Goal: Information Seeking & Learning: Learn about a topic

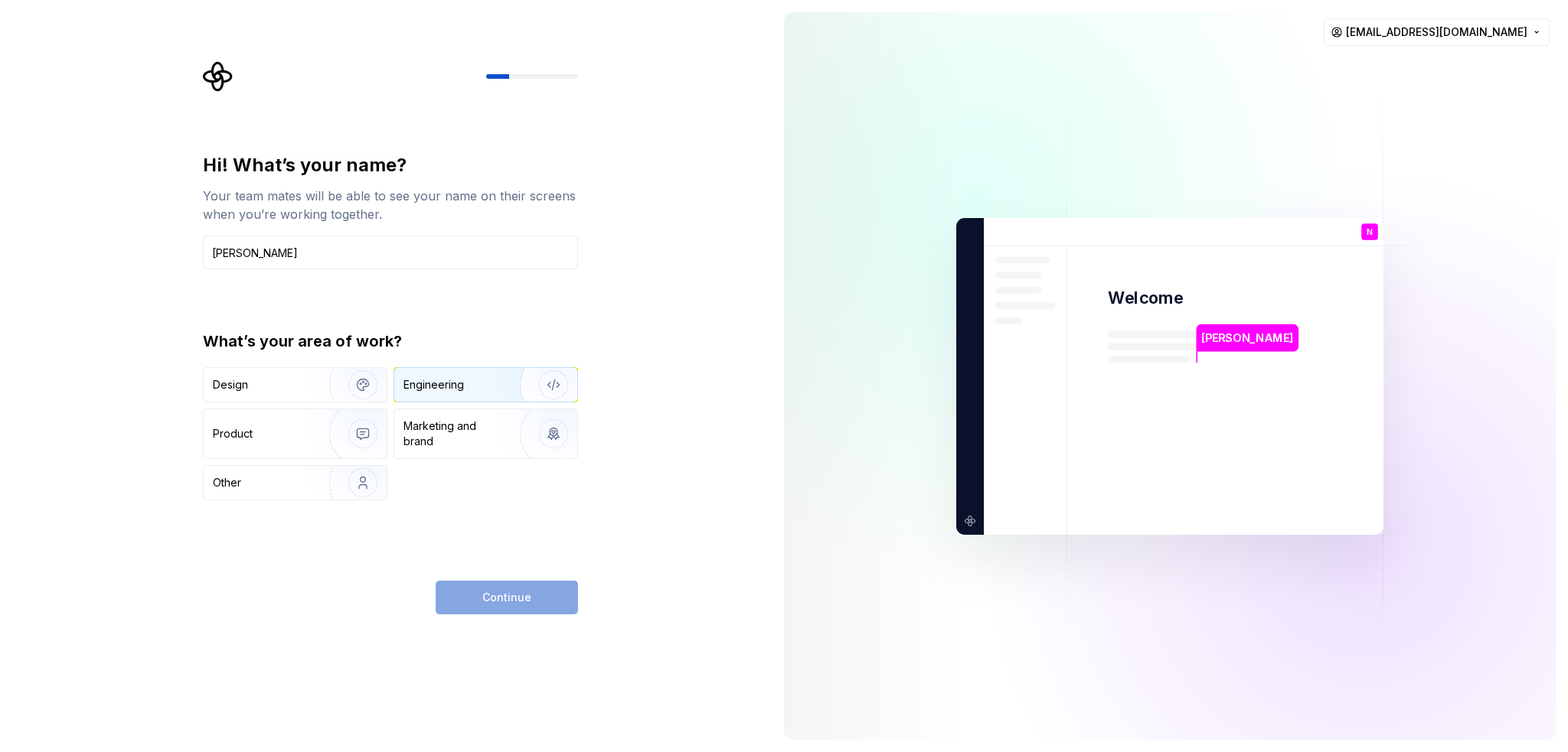
type input "[PERSON_NAME]"
click at [465, 387] on div "Engineering" at bounding box center [464, 385] width 122 height 15
click at [517, 602] on span "Continue" at bounding box center [507, 598] width 49 height 15
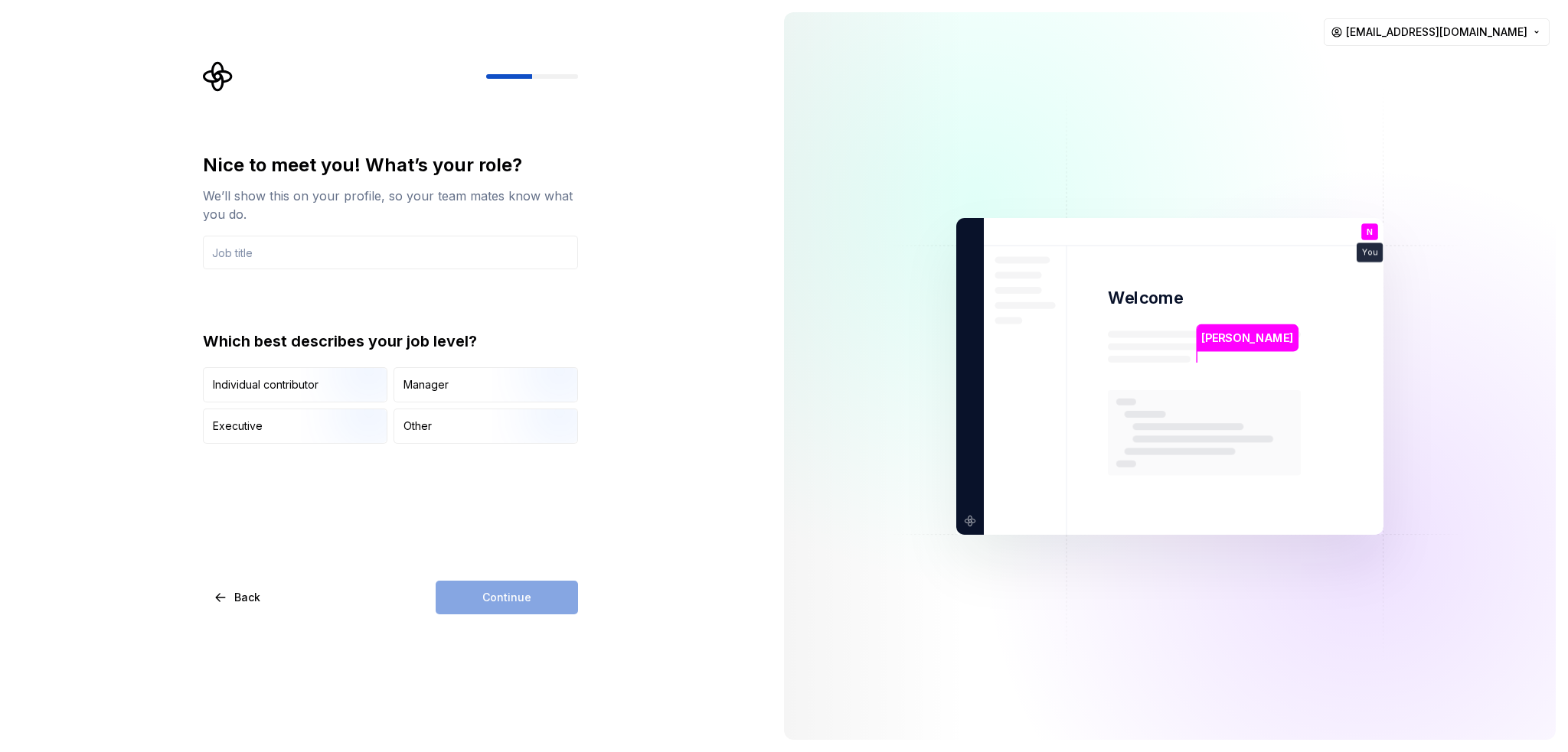
type input "D"
type input "Lead Developer"
click at [444, 392] on div "Manager" at bounding box center [426, 385] width 45 height 15
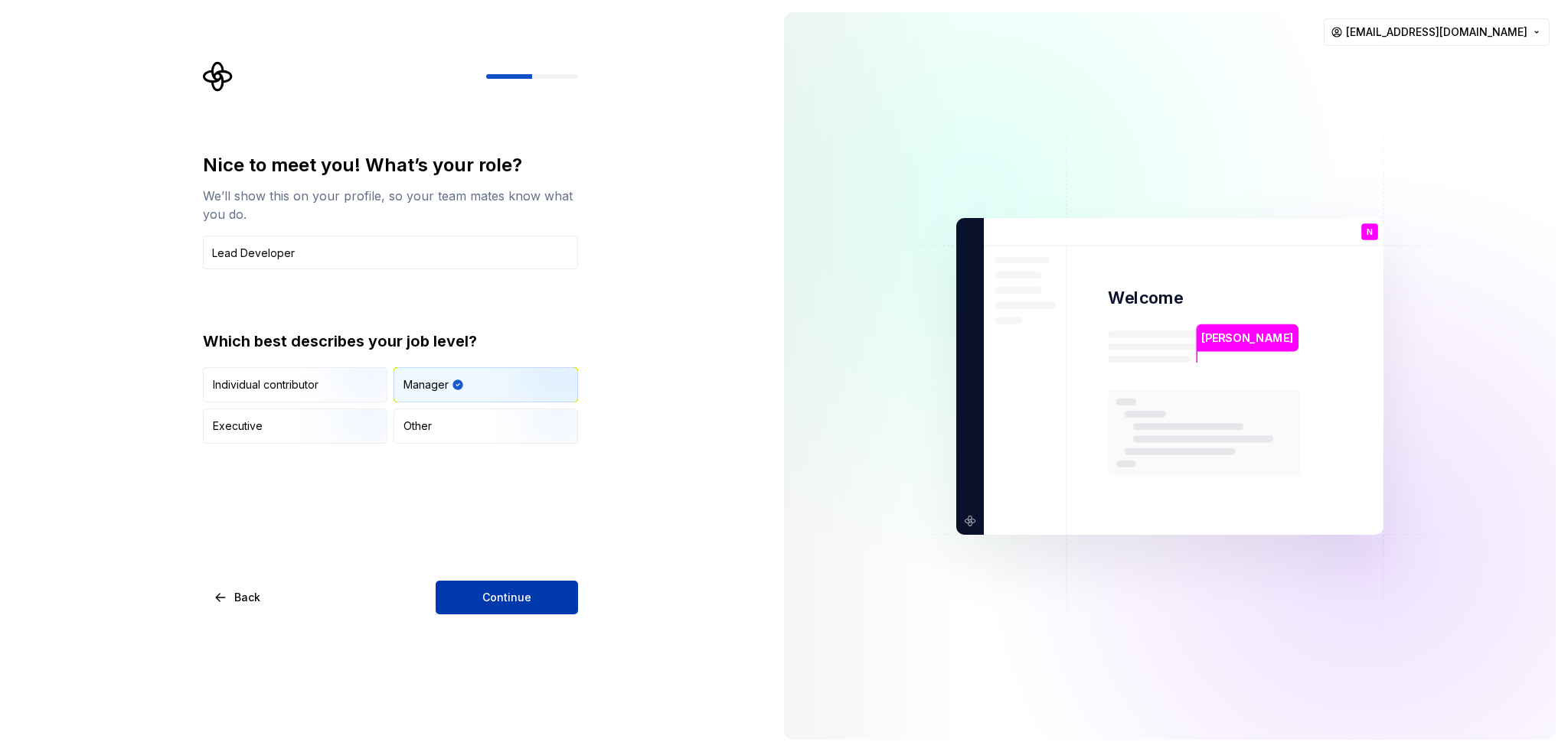
click at [539, 600] on button "Continue" at bounding box center [507, 598] width 143 height 34
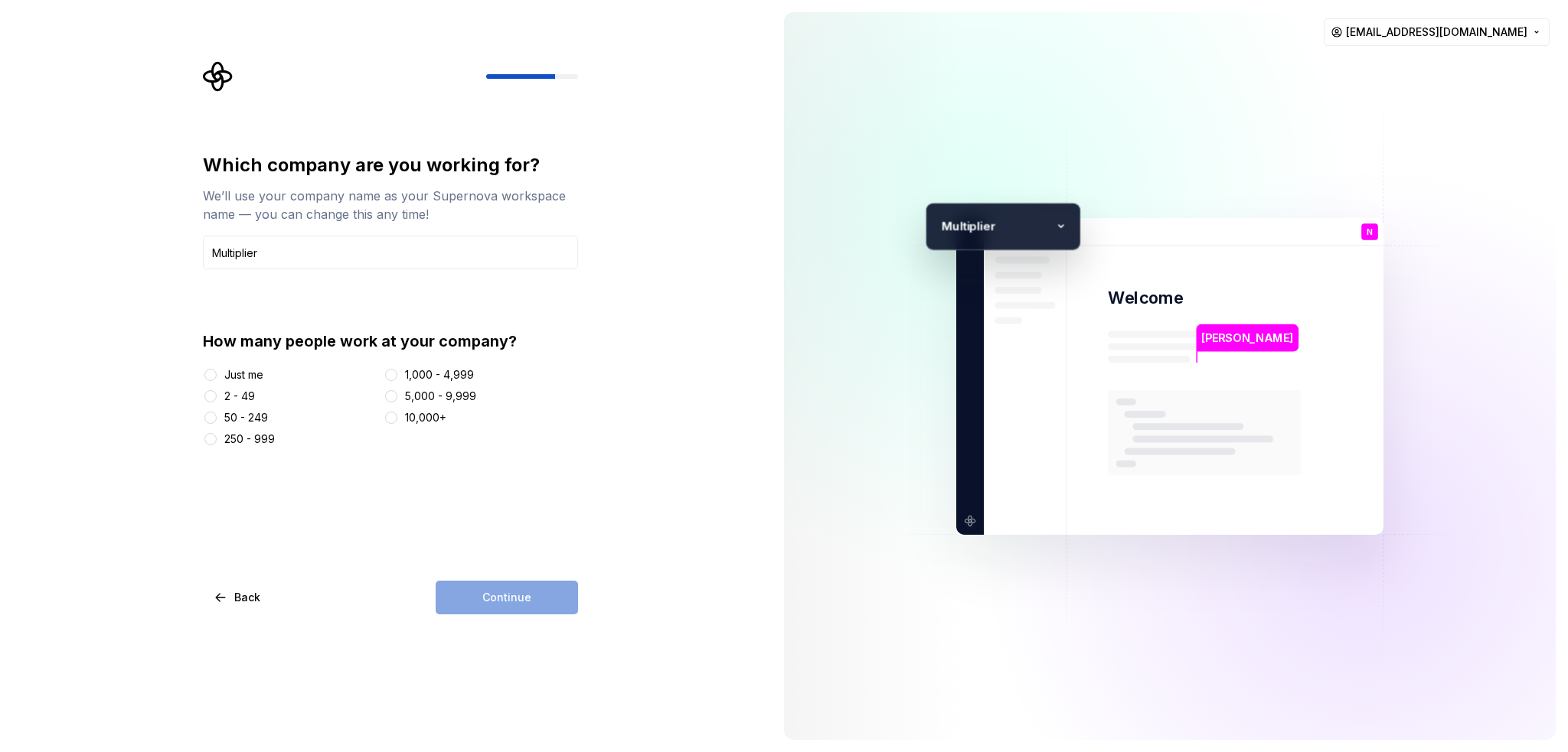
type input "Multiplier"
click at [264, 439] on div "250 - 999" at bounding box center [249, 439] width 51 height 15
click at [217, 439] on button "250 - 999" at bounding box center [210, 439] width 12 height 12
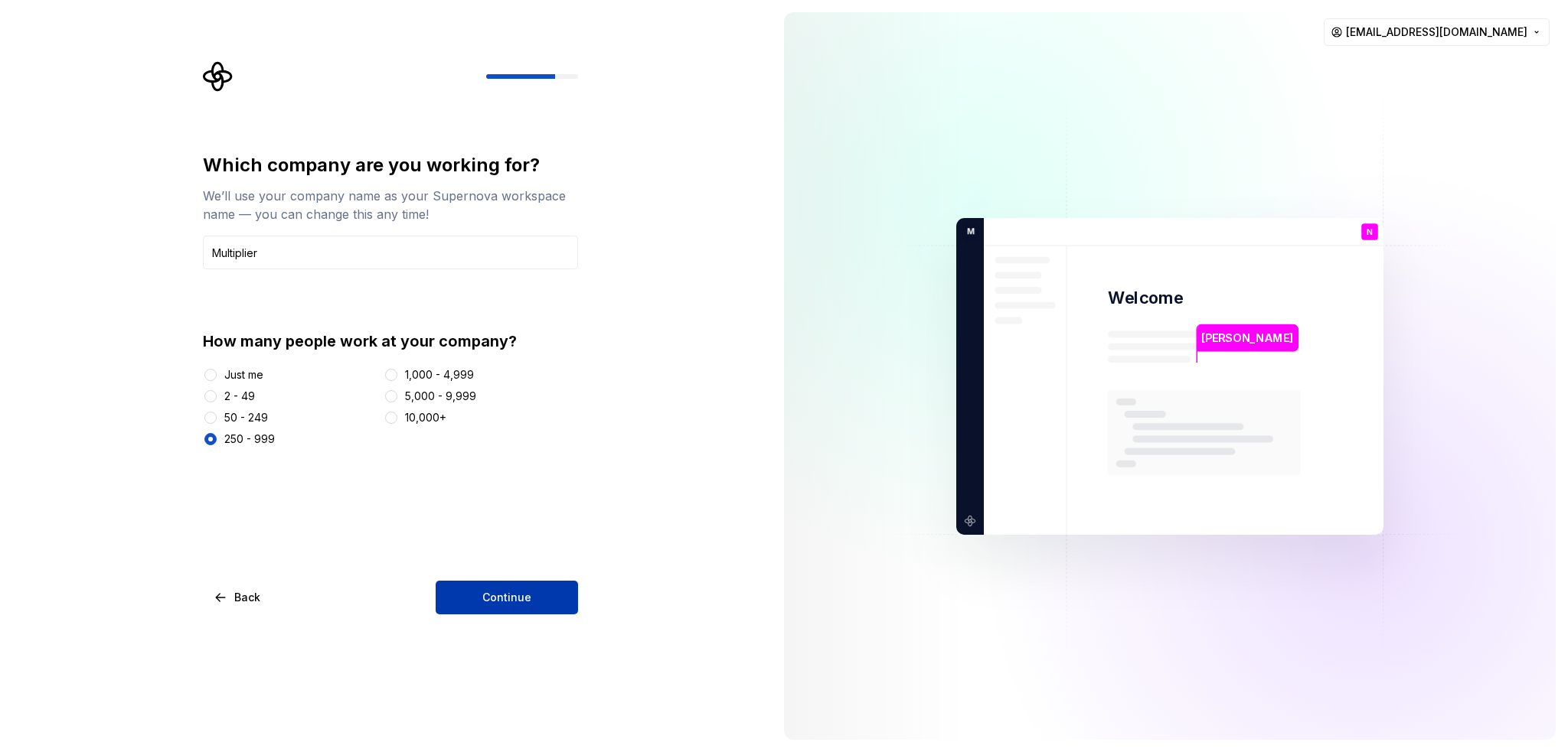
click at [522, 599] on span "Continue" at bounding box center [507, 598] width 49 height 15
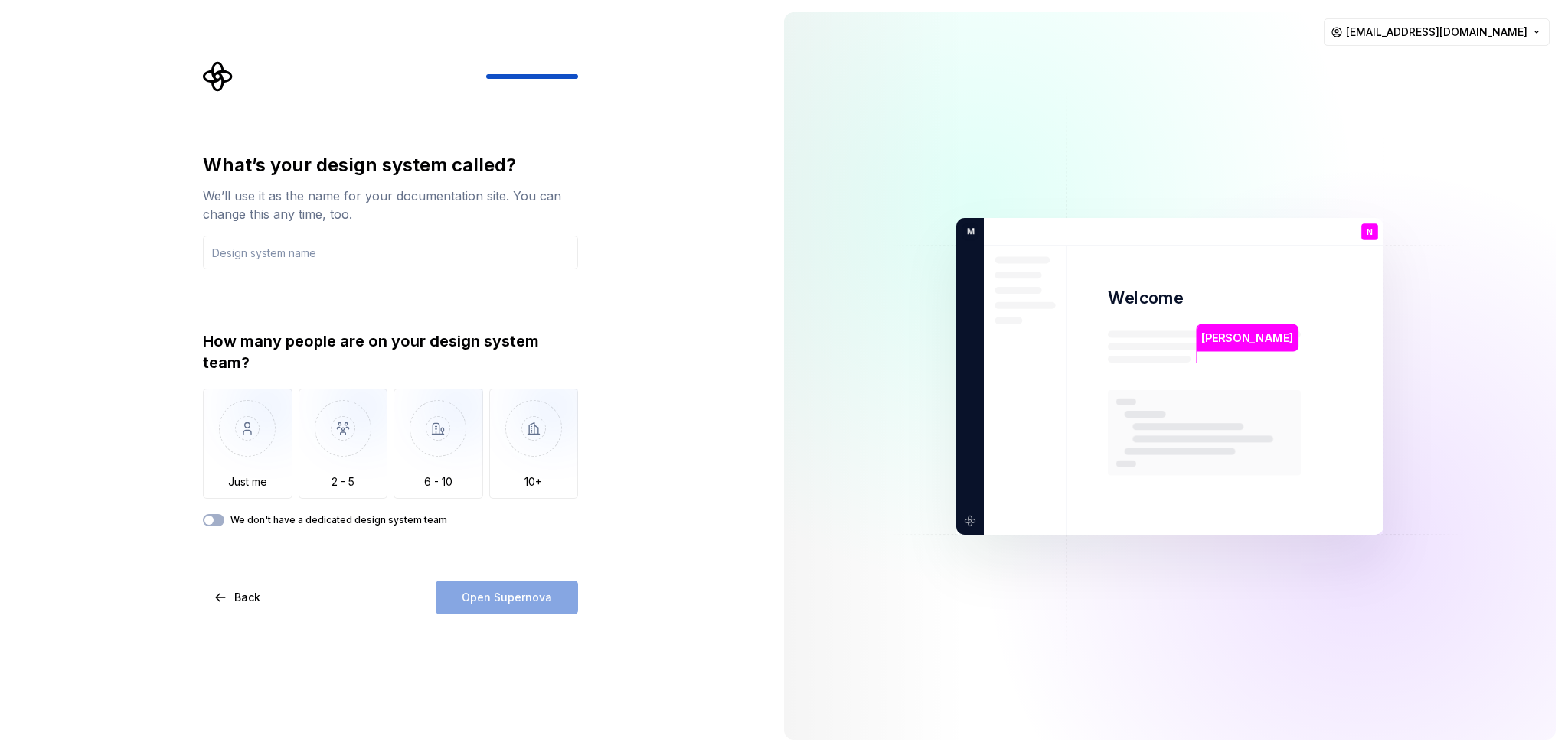
click at [358, 524] on label "We don't have a dedicated design system team" at bounding box center [338, 520] width 217 height 12
click at [224, 524] on button "We don't have a dedicated design system team" at bounding box center [214, 520] width 22 height 12
click at [312, 522] on label "We don't have a dedicated design system team" at bounding box center [338, 520] width 217 height 12
click at [224, 522] on button "We don't have a dedicated design system team" at bounding box center [214, 520] width 22 height 12
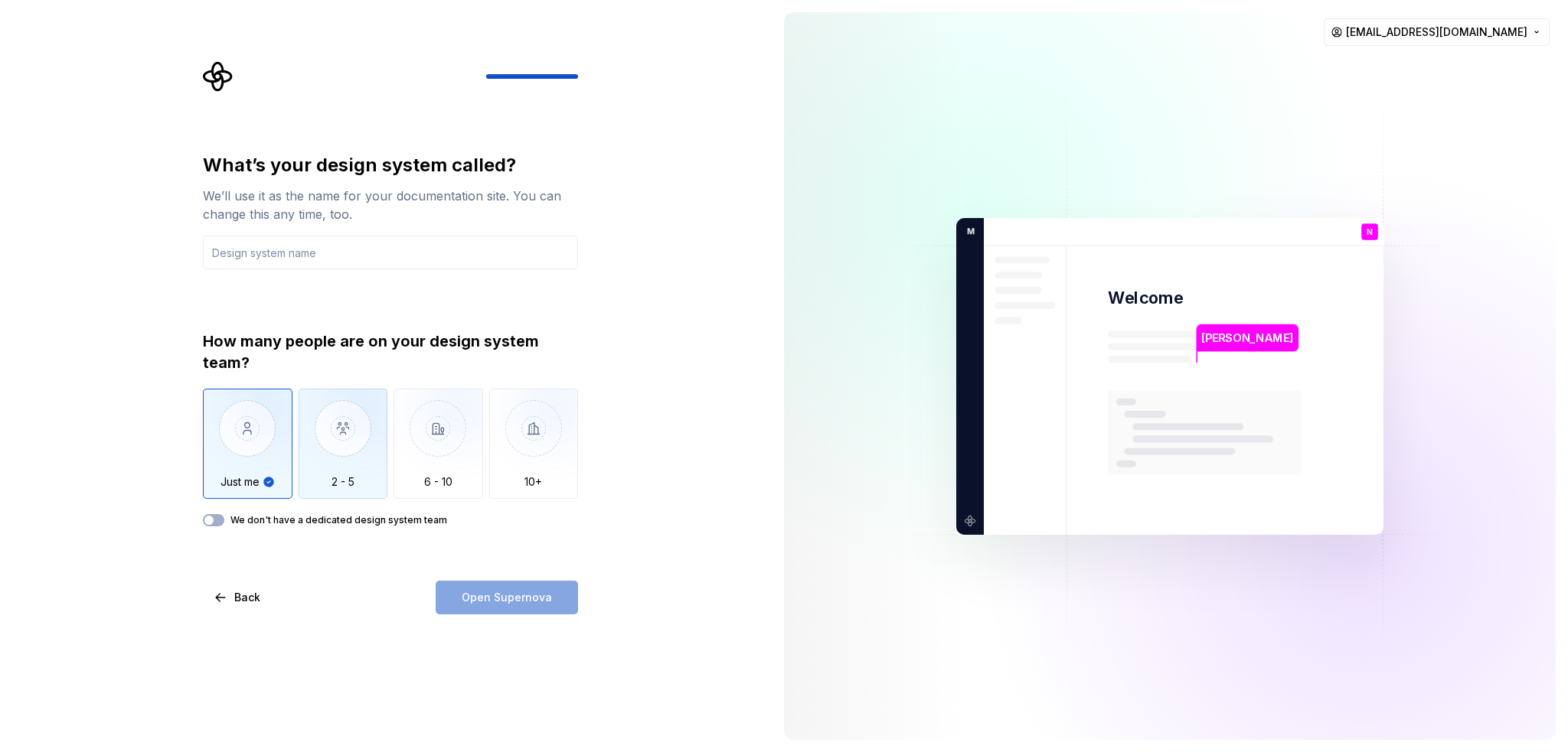
click at [331, 439] on img "button" at bounding box center [343, 440] width 90 height 103
click at [236, 452] on img "button" at bounding box center [248, 440] width 90 height 103
click at [224, 522] on div "We don't have a dedicated design system team" at bounding box center [391, 520] width 375 height 12
click at [214, 517] on icon "button" at bounding box center [209, 520] width 12 height 9
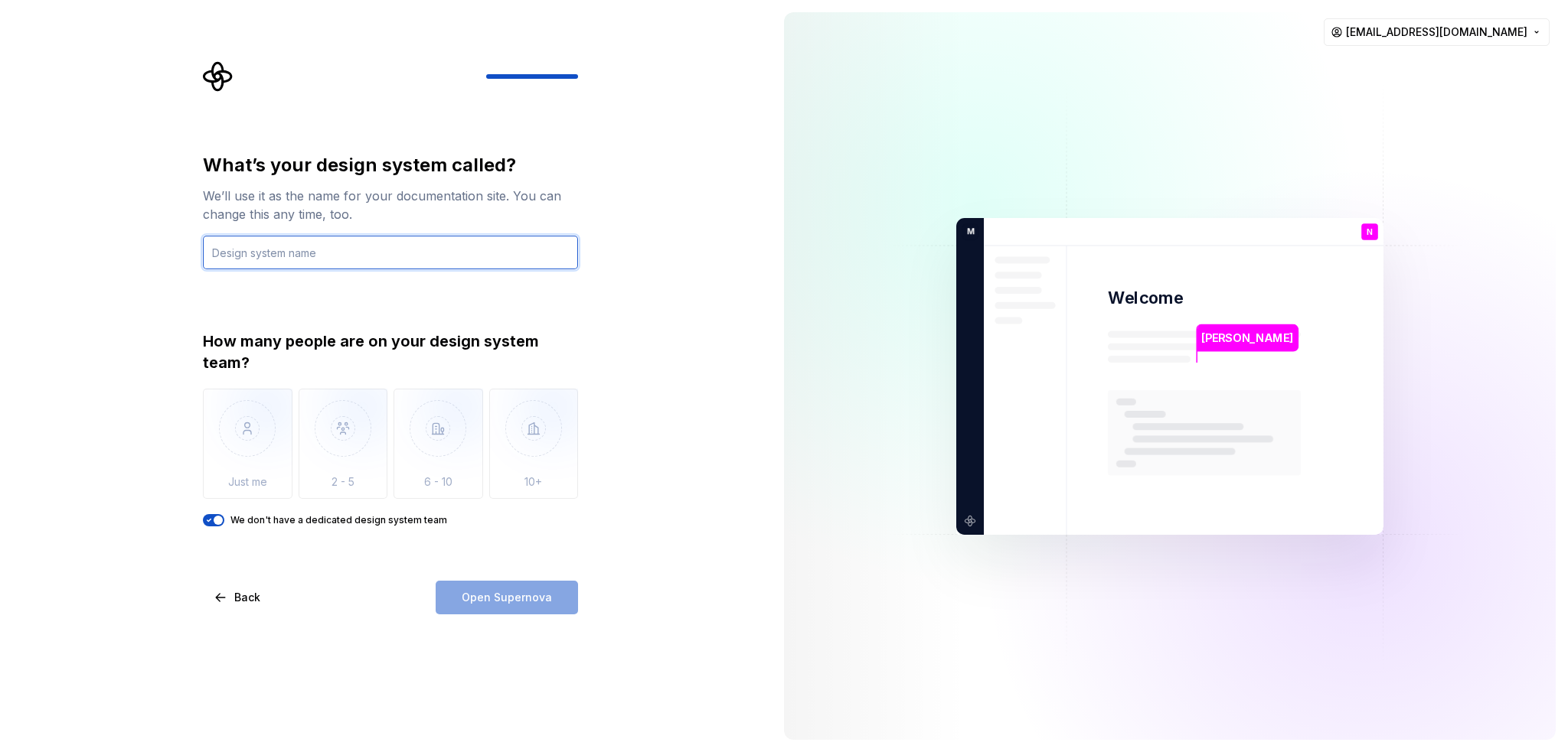
click at [303, 254] on input "text" at bounding box center [391, 252] width 375 height 34
click at [264, 247] on input "Website" at bounding box center [391, 252] width 375 height 34
type input "Multiplier Website"
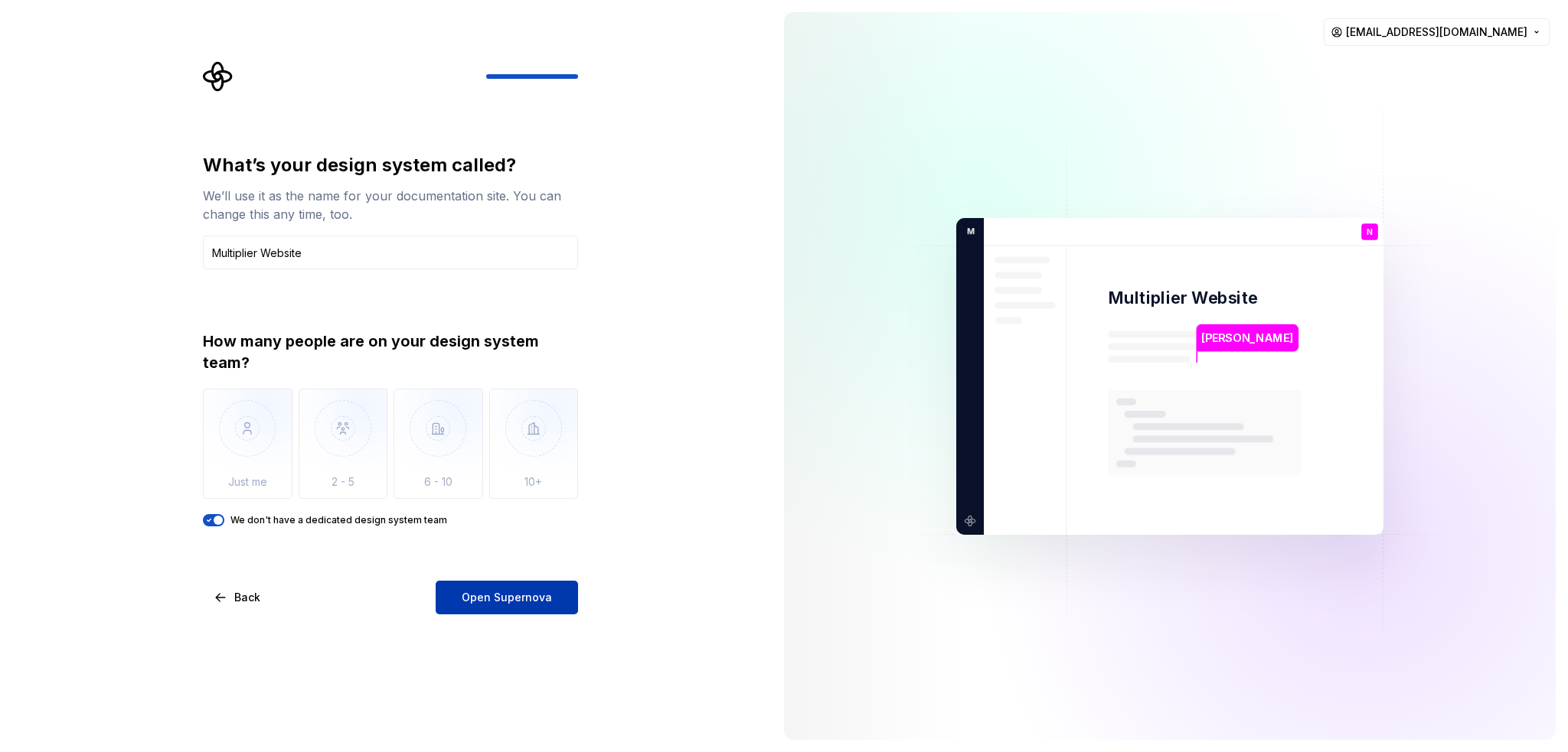
click at [503, 599] on span "Open Supernova" at bounding box center [507, 598] width 90 height 15
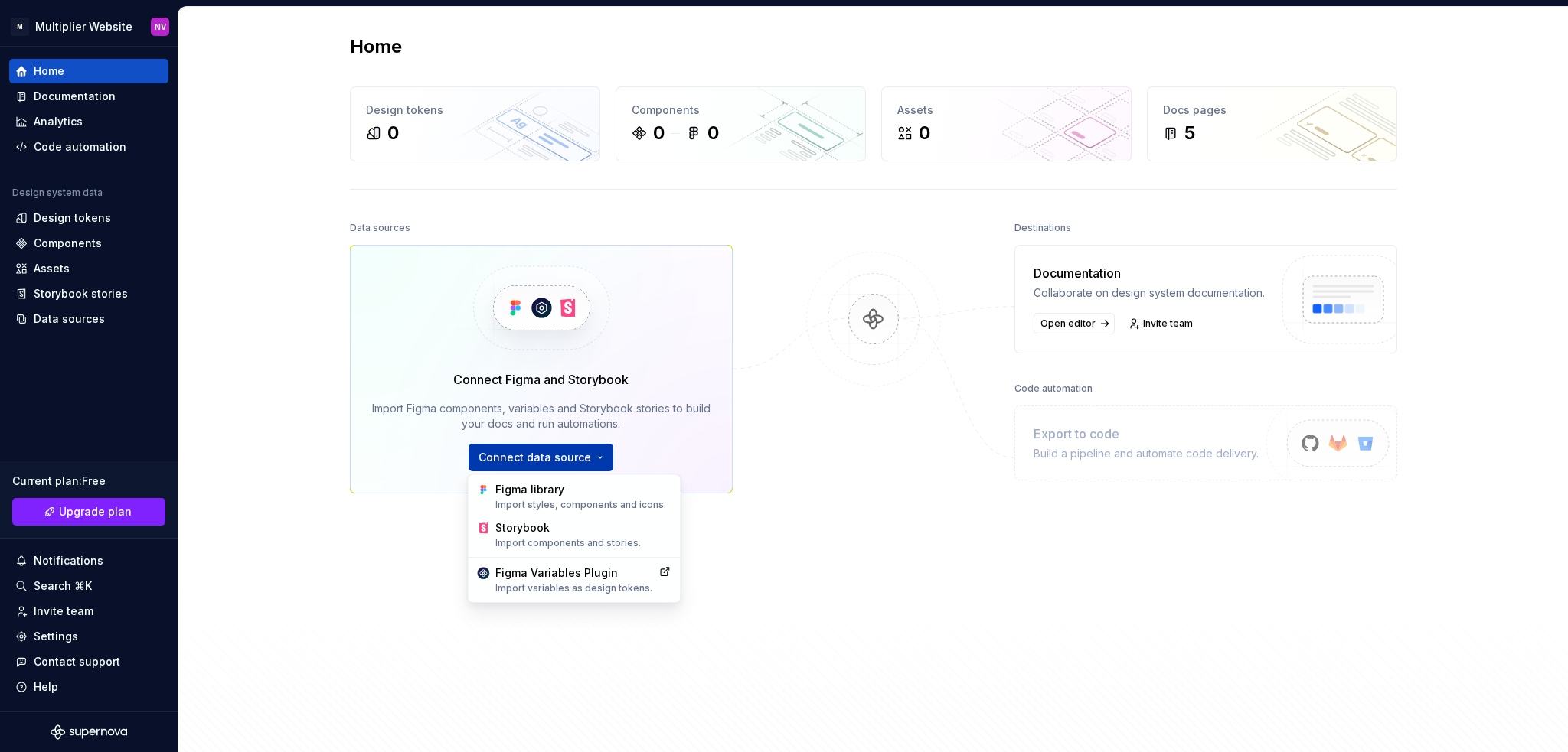
click at [539, 458] on html "M Multiplier Website NV Home Documentation Analytics Code automation Design sys…" at bounding box center [784, 376] width 1568 height 752
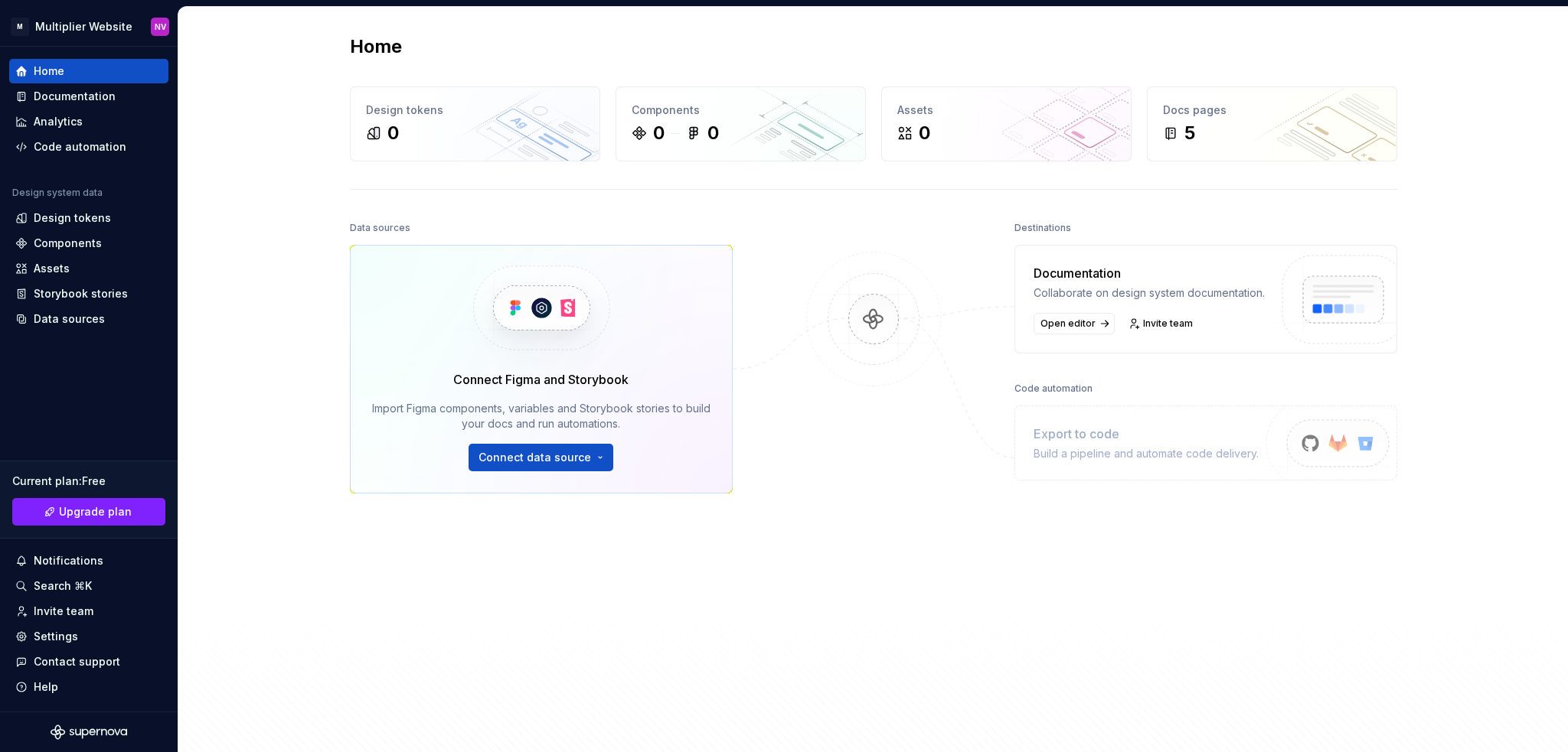
click at [835, 527] on html "M Multiplier Website NV Home Documentation Analytics Code automation Design sys…" at bounding box center [784, 376] width 1568 height 752
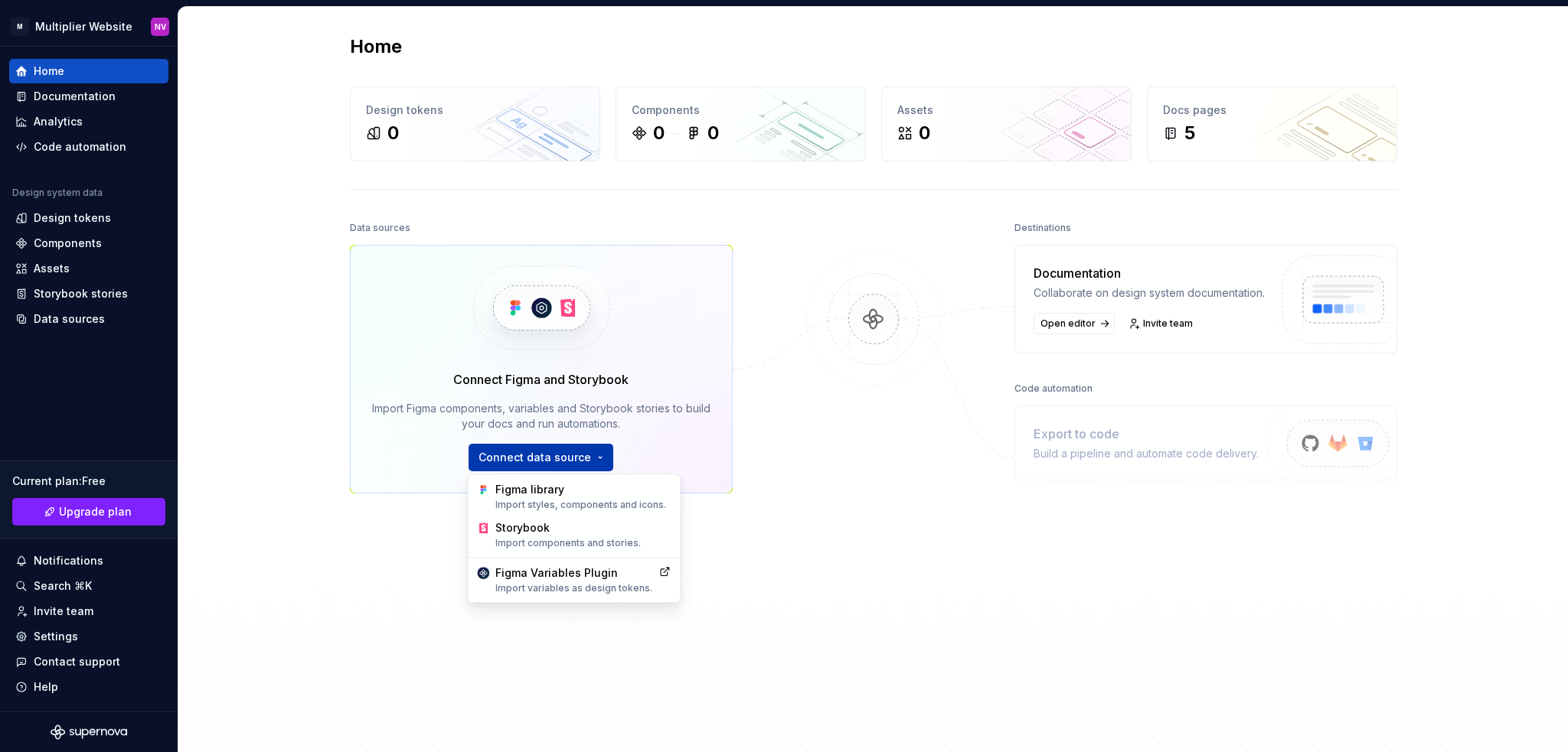
click at [558, 460] on html "M Multiplier Website NV Home Documentation Analytics Code automation Design sys…" at bounding box center [784, 376] width 1568 height 752
click at [550, 492] on div "Figma library Import styles, components and icons." at bounding box center [582, 497] width 175 height 29
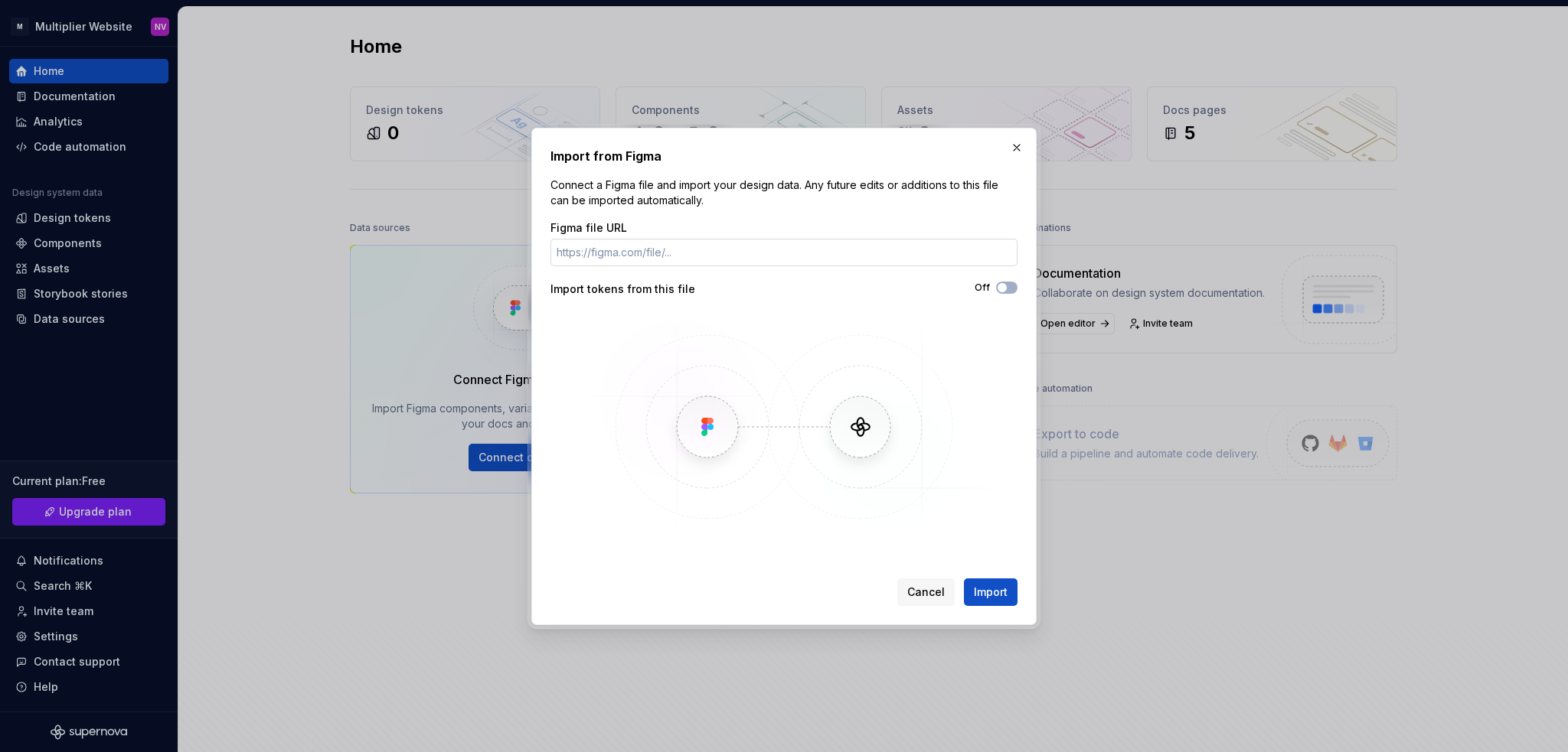
click at [715, 251] on input "Figma file URL" at bounding box center [784, 252] width 467 height 27
paste input "[URL][DOMAIN_NAME]"
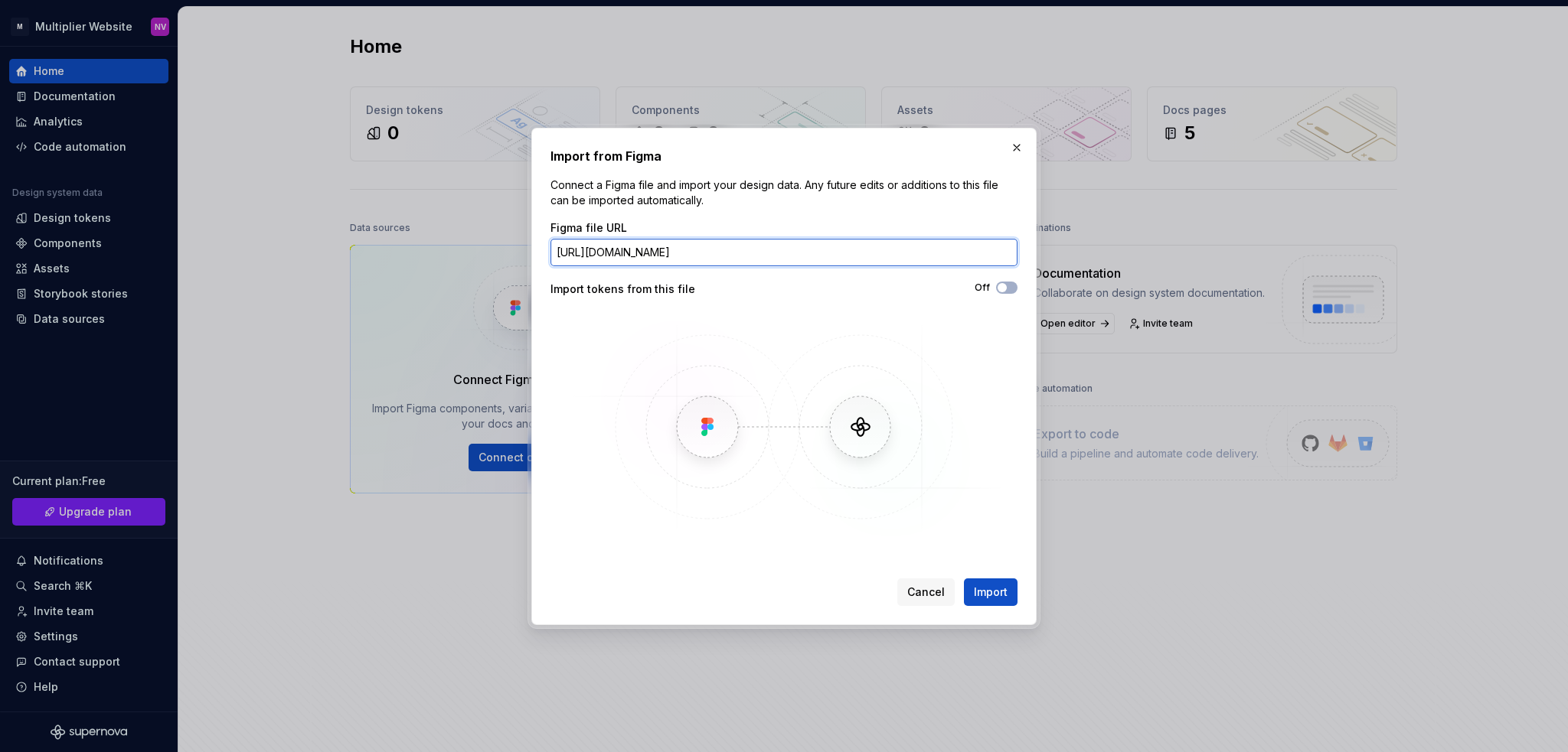
scroll to position [0, 163]
type input "[URL][DOMAIN_NAME]"
click at [1006, 288] on span "button" at bounding box center [1002, 288] width 9 height 9
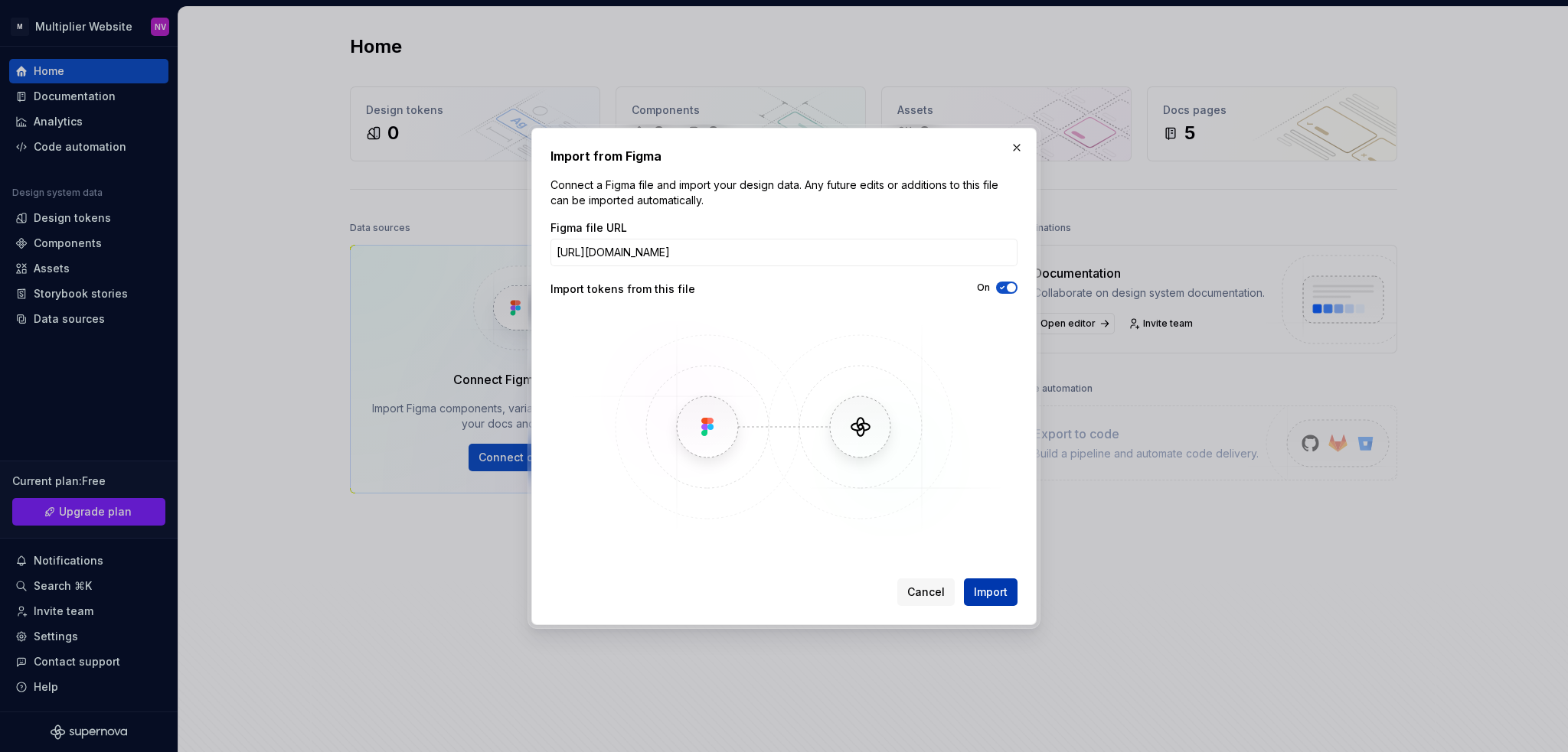
click at [1007, 593] on span "Import" at bounding box center [991, 592] width 34 height 15
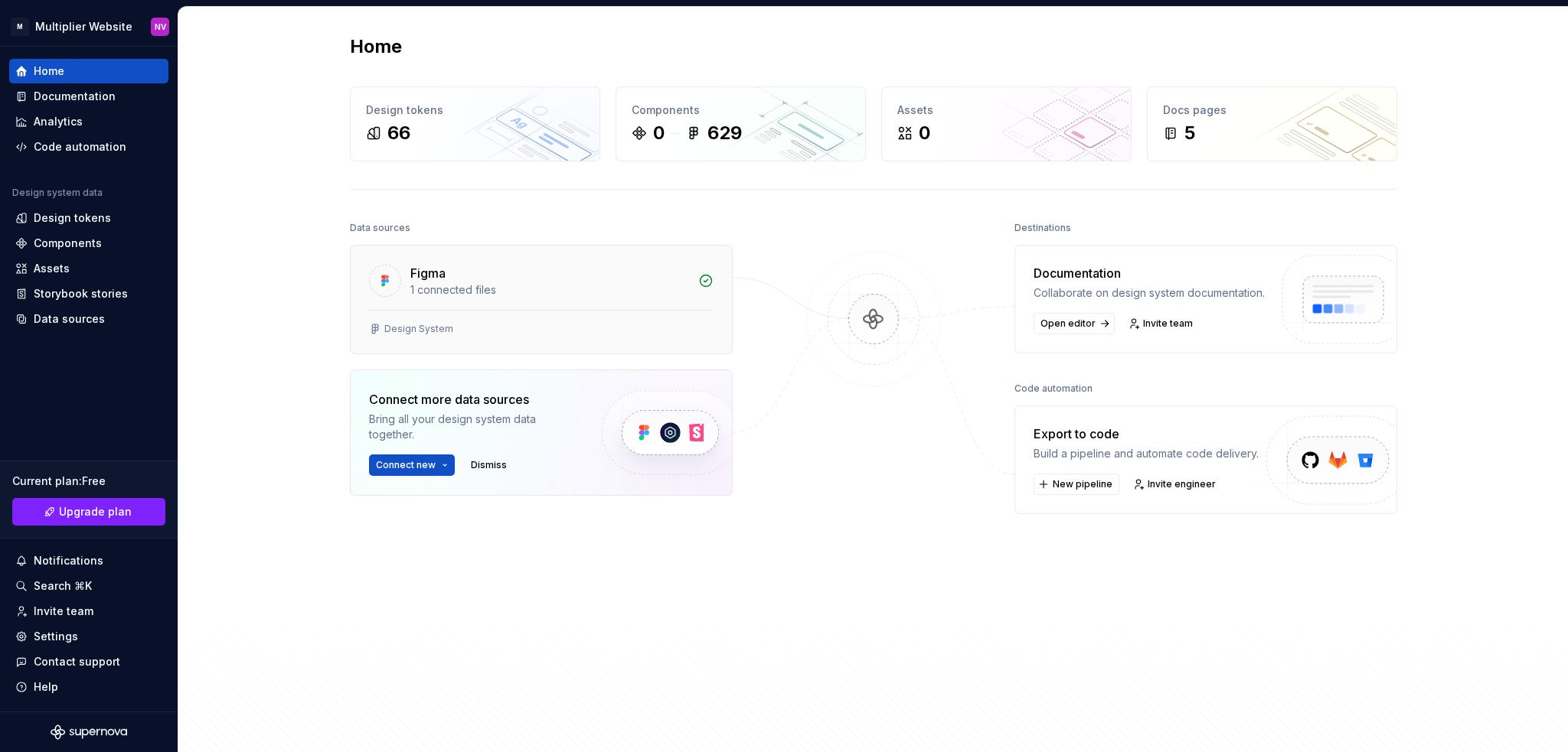
click at [441, 275] on div "Figma" at bounding box center [428, 273] width 35 height 18
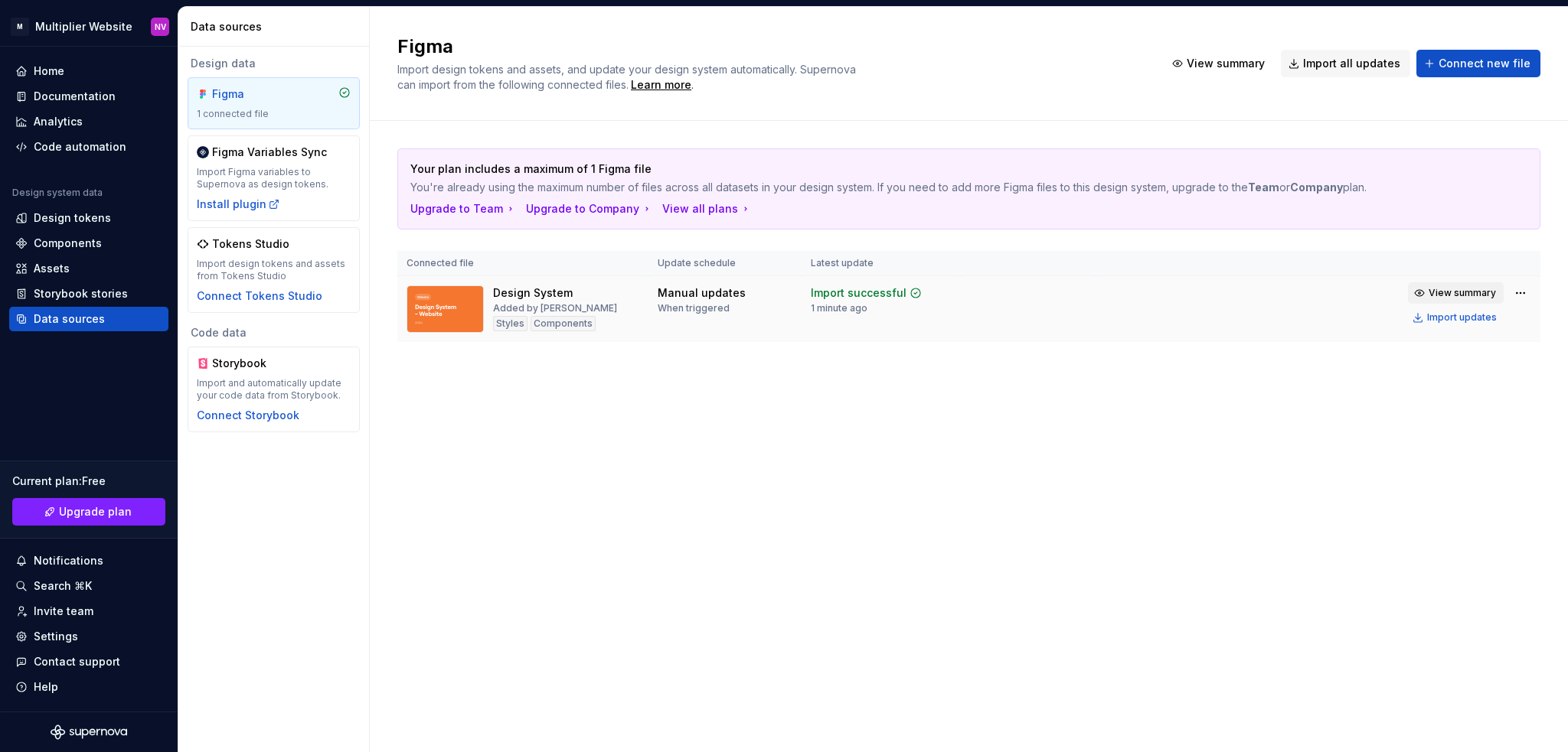
click at [1456, 290] on span "View summary" at bounding box center [1462, 293] width 67 height 12
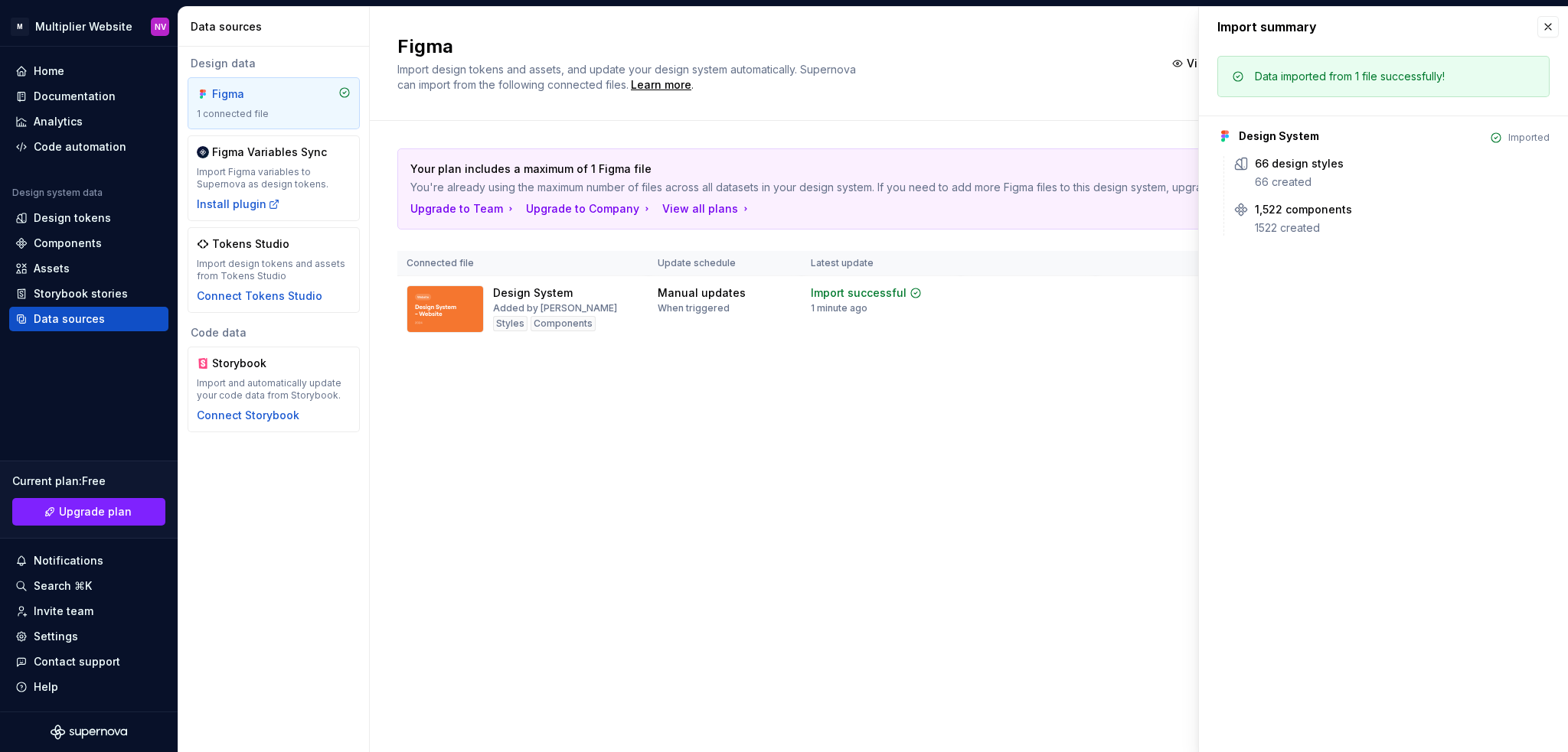
click at [917, 403] on div "Figma Import design tokens and assets, and update your design system automatica…" at bounding box center [969, 379] width 1199 height 745
click at [434, 308] on img at bounding box center [445, 308] width 77 height 47
click at [491, 468] on div "Figma Import design tokens and assets, and update your design system automatica…" at bounding box center [969, 379] width 1199 height 745
click at [1550, 30] on button "button" at bounding box center [1549, 27] width 22 height 22
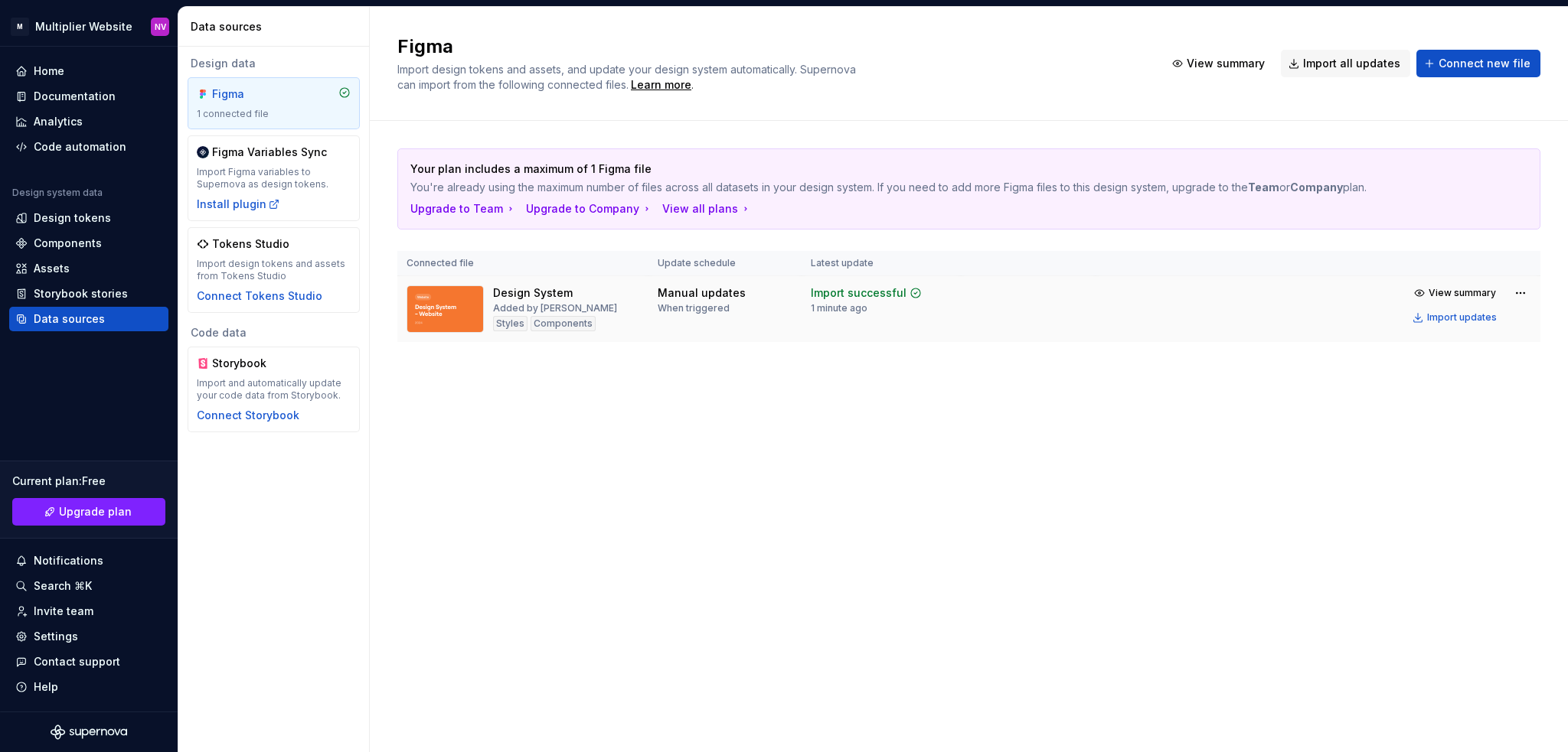
click at [676, 288] on div "Manual updates" at bounding box center [702, 293] width 88 height 15
click at [445, 285] on img at bounding box center [445, 308] width 77 height 47
click at [215, 108] on div "1 connected file" at bounding box center [274, 114] width 154 height 12
click at [71, 319] on div "Data sources" at bounding box center [70, 319] width 71 height 15
click at [85, 283] on div "Storybook stories" at bounding box center [89, 294] width 159 height 25
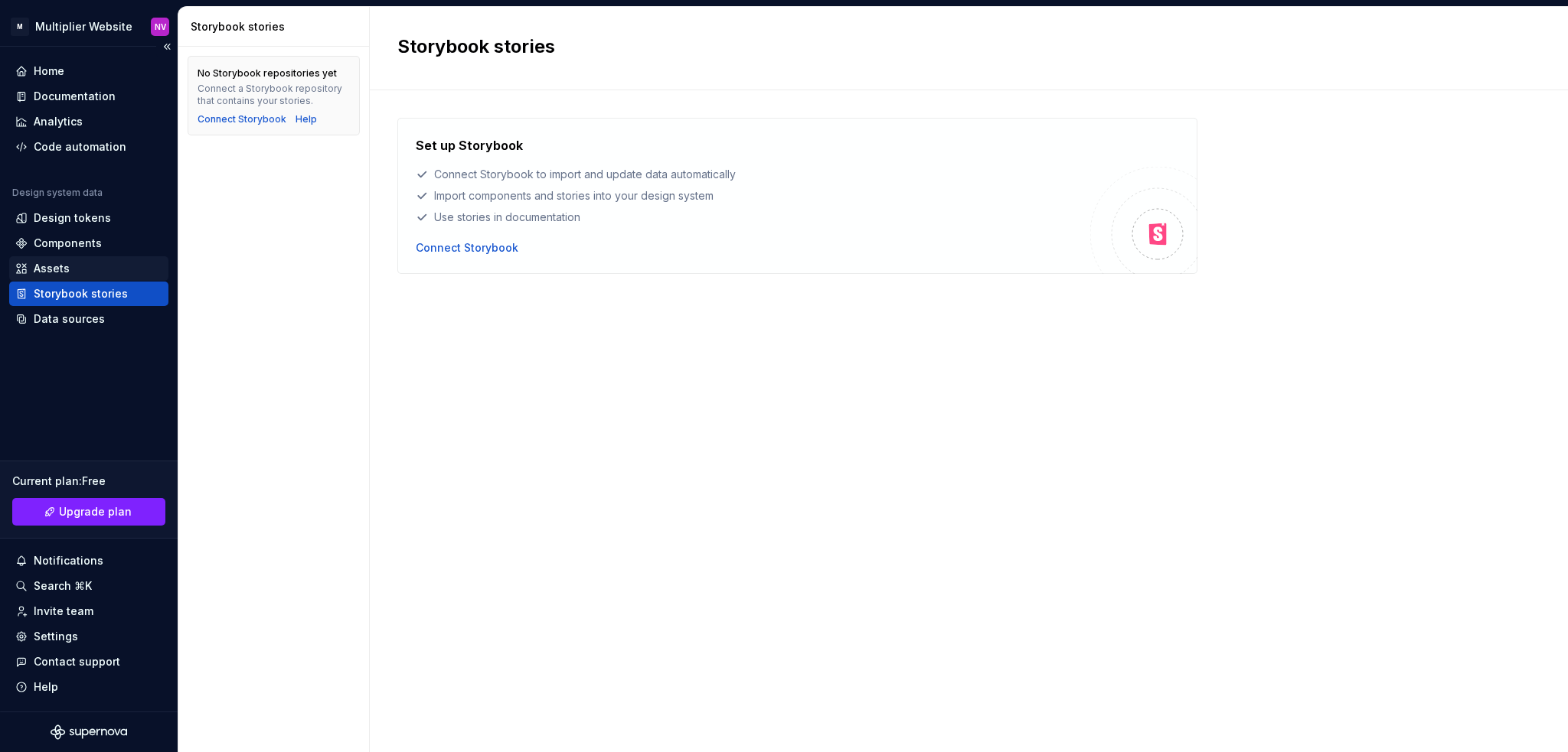
click at [58, 269] on div "Assets" at bounding box center [51, 269] width 36 height 15
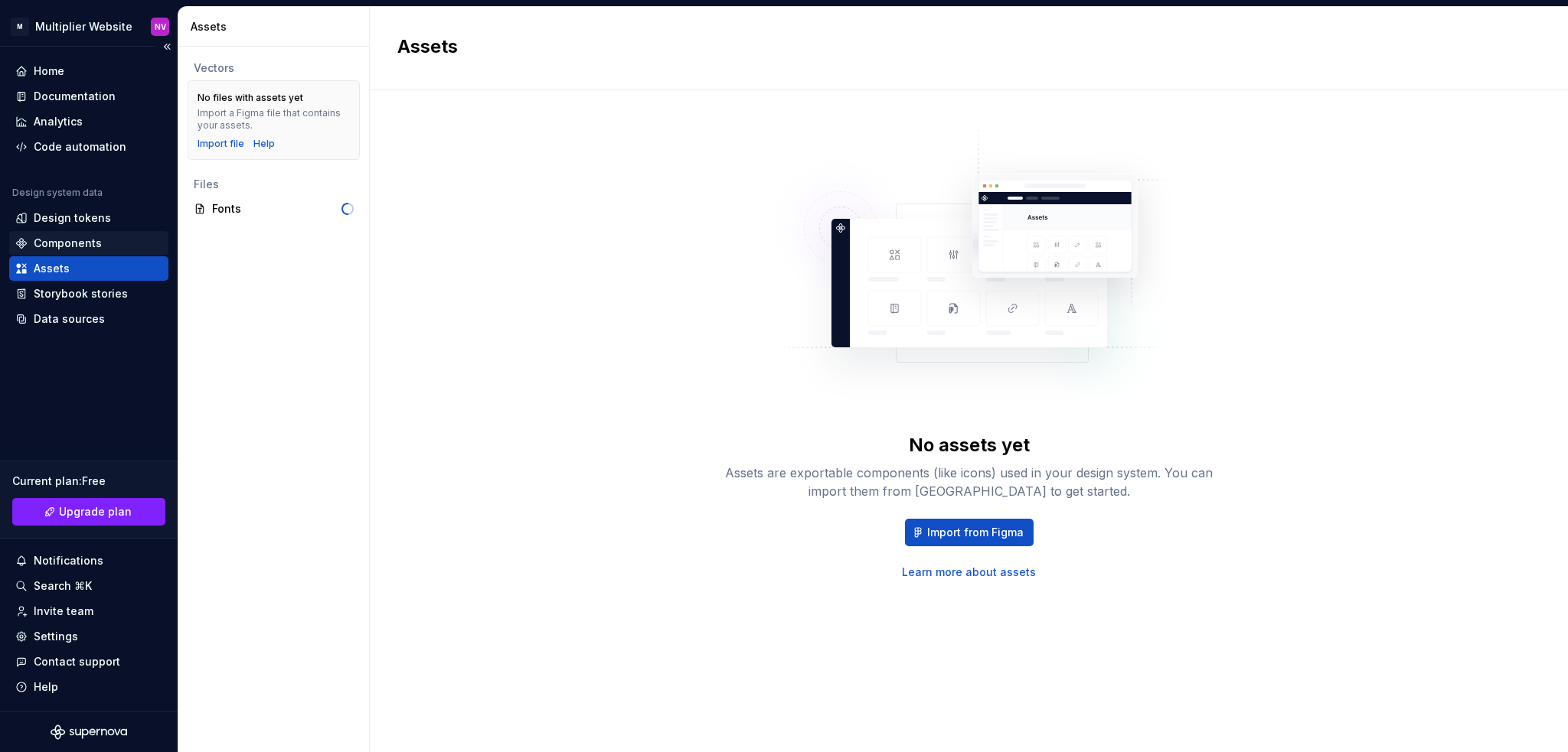
click at [62, 233] on div "Components" at bounding box center [89, 244] width 159 height 25
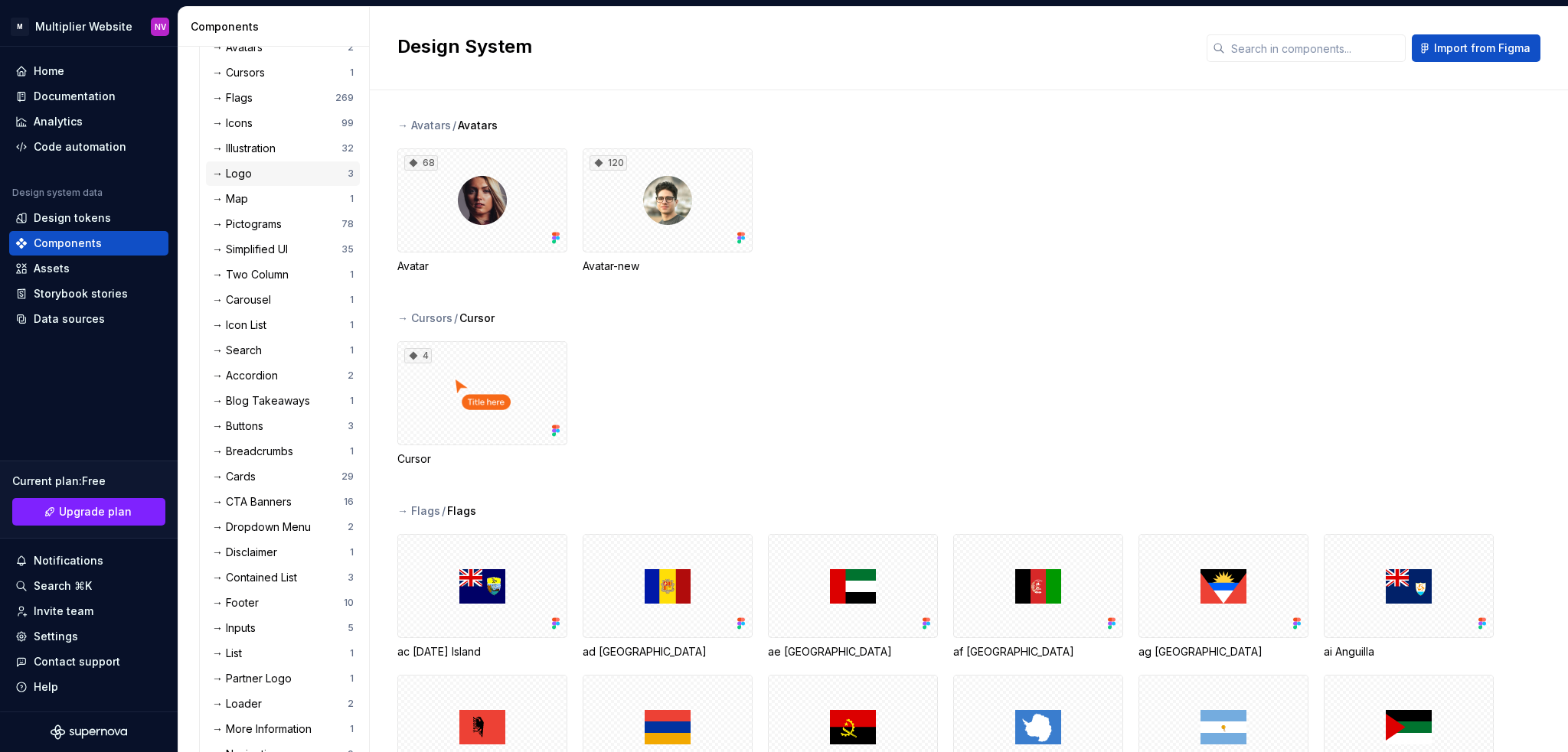
scroll to position [153, 0]
click at [230, 410] on div "→ Buttons" at bounding box center [241, 405] width 57 height 15
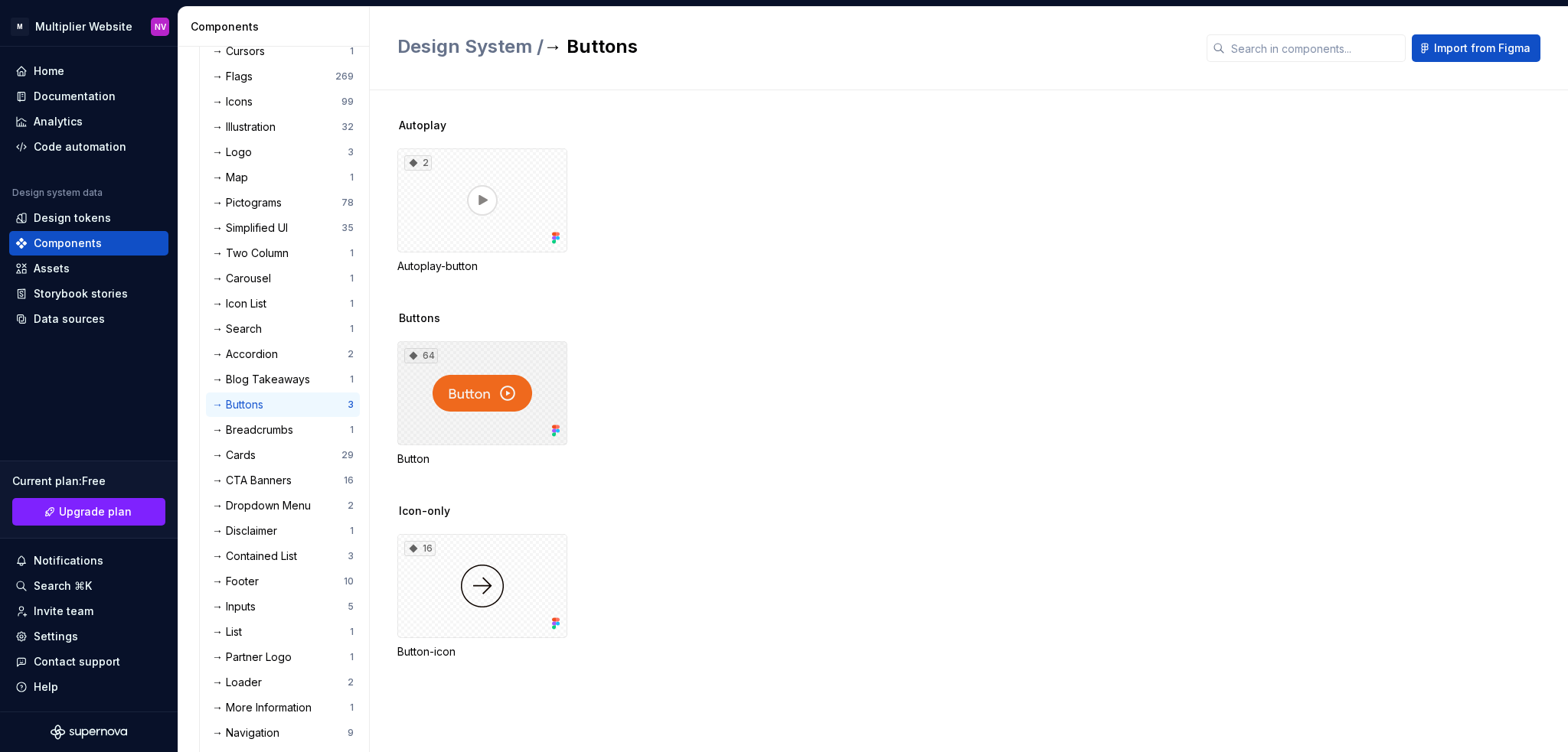
click at [499, 385] on div "64" at bounding box center [482, 394] width 170 height 104
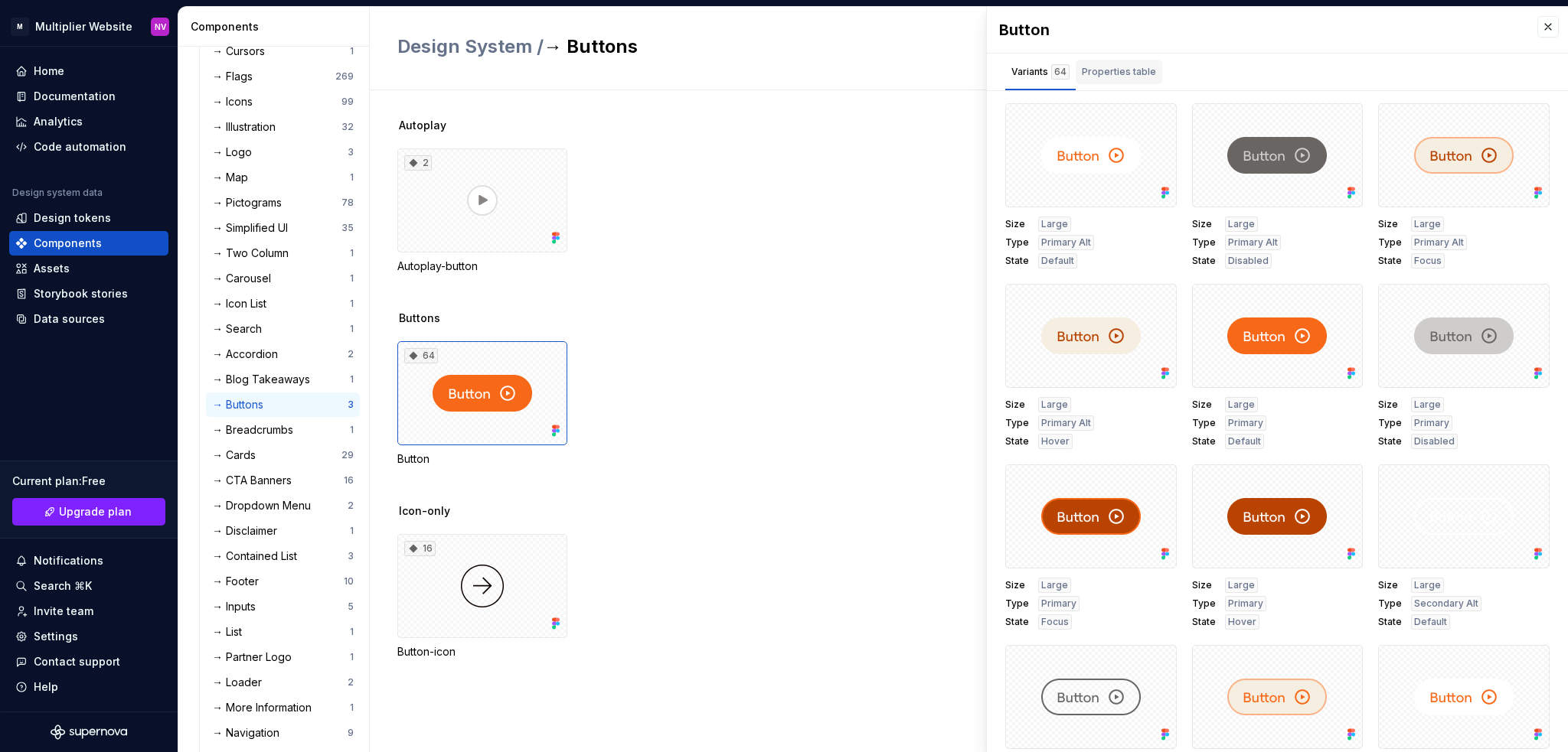
click at [1132, 74] on div "Properties table" at bounding box center [1119, 72] width 75 height 15
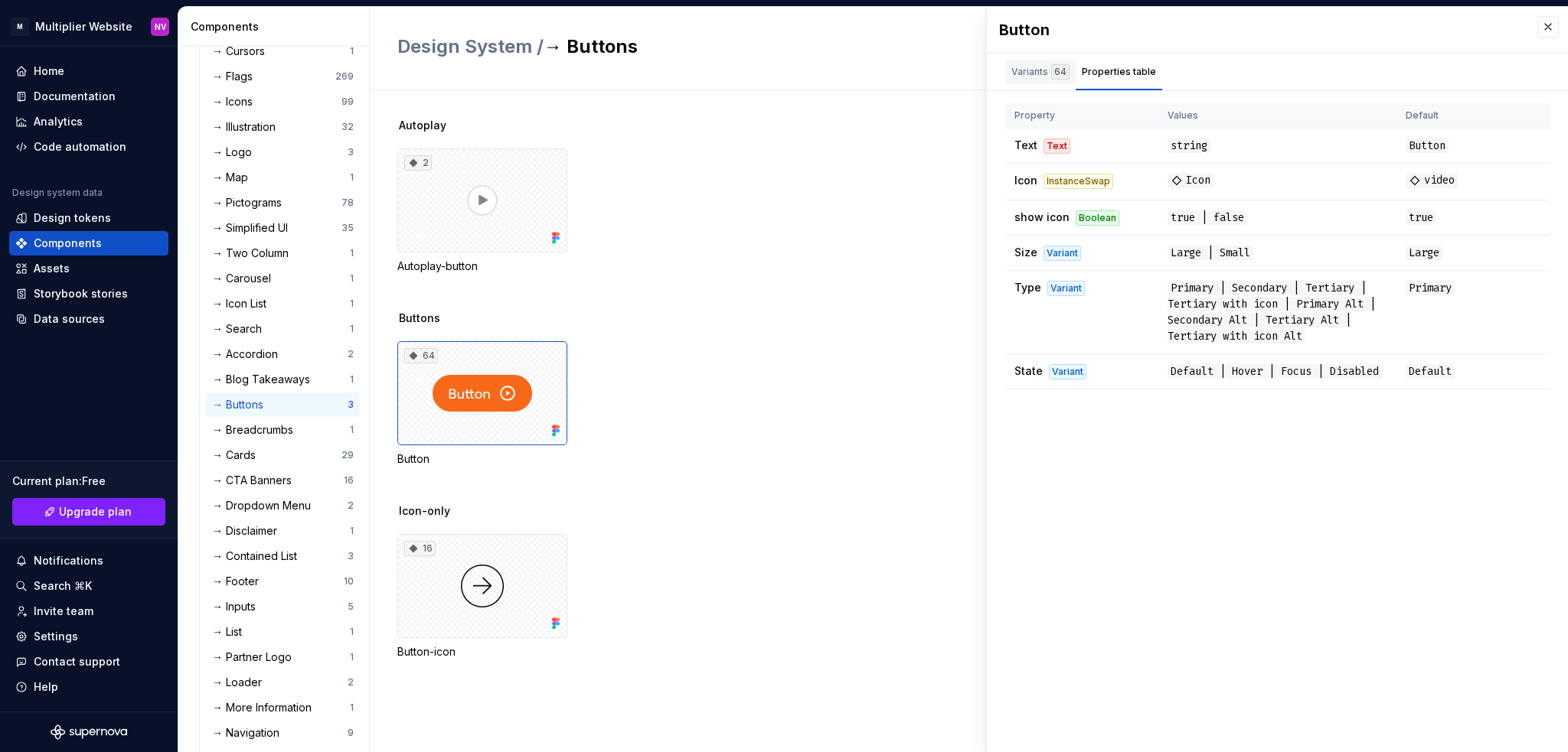
click at [1020, 66] on div "Variants 64" at bounding box center [1040, 72] width 58 height 15
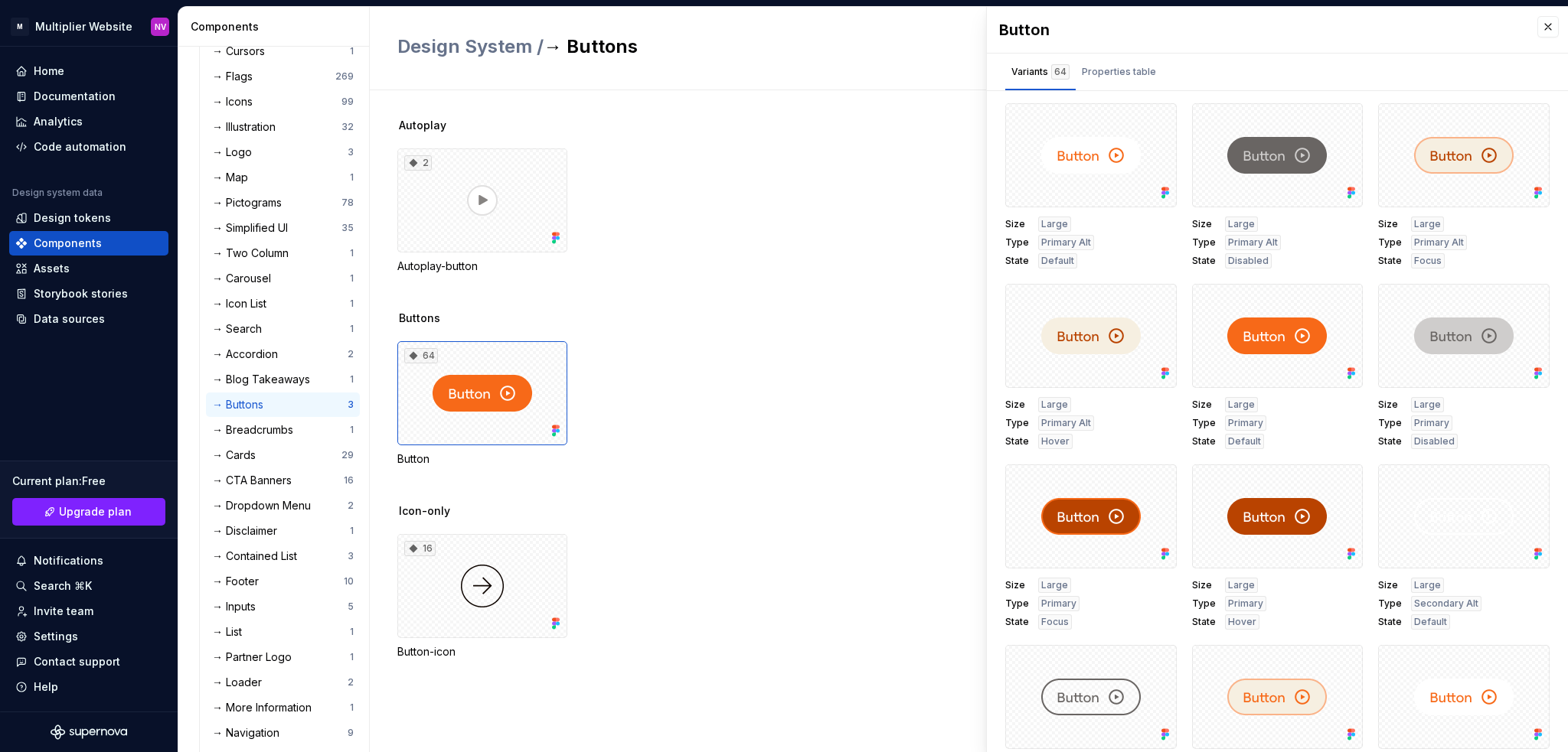
click at [827, 221] on div "2 Autoplay-button" at bounding box center [982, 211] width 1171 height 125
click at [922, 242] on div "2 Autoplay-button" at bounding box center [982, 211] width 1171 height 125
click at [74, 218] on div "Design tokens" at bounding box center [72, 218] width 77 height 15
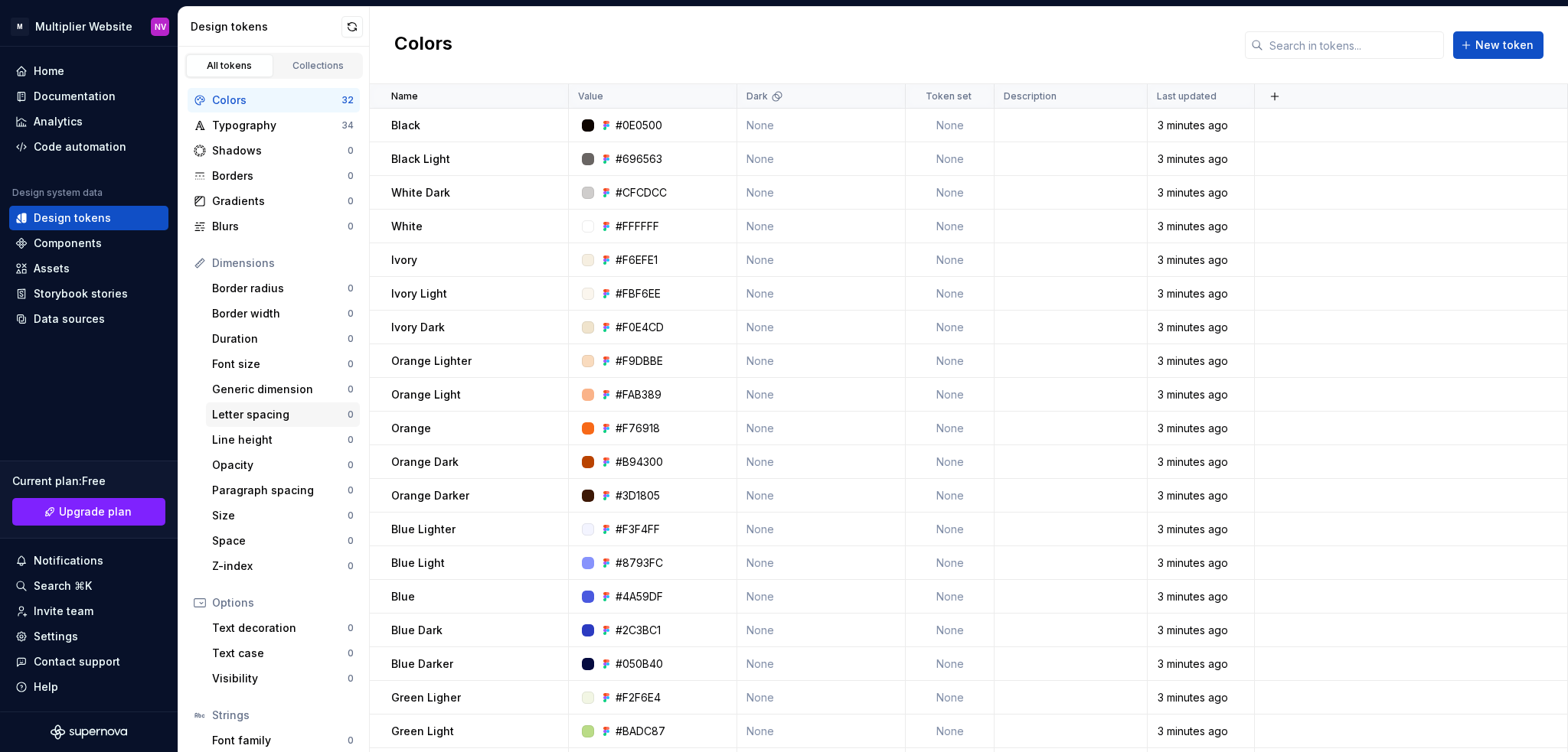
click at [254, 409] on div "Letter spacing" at bounding box center [280, 415] width 135 height 15
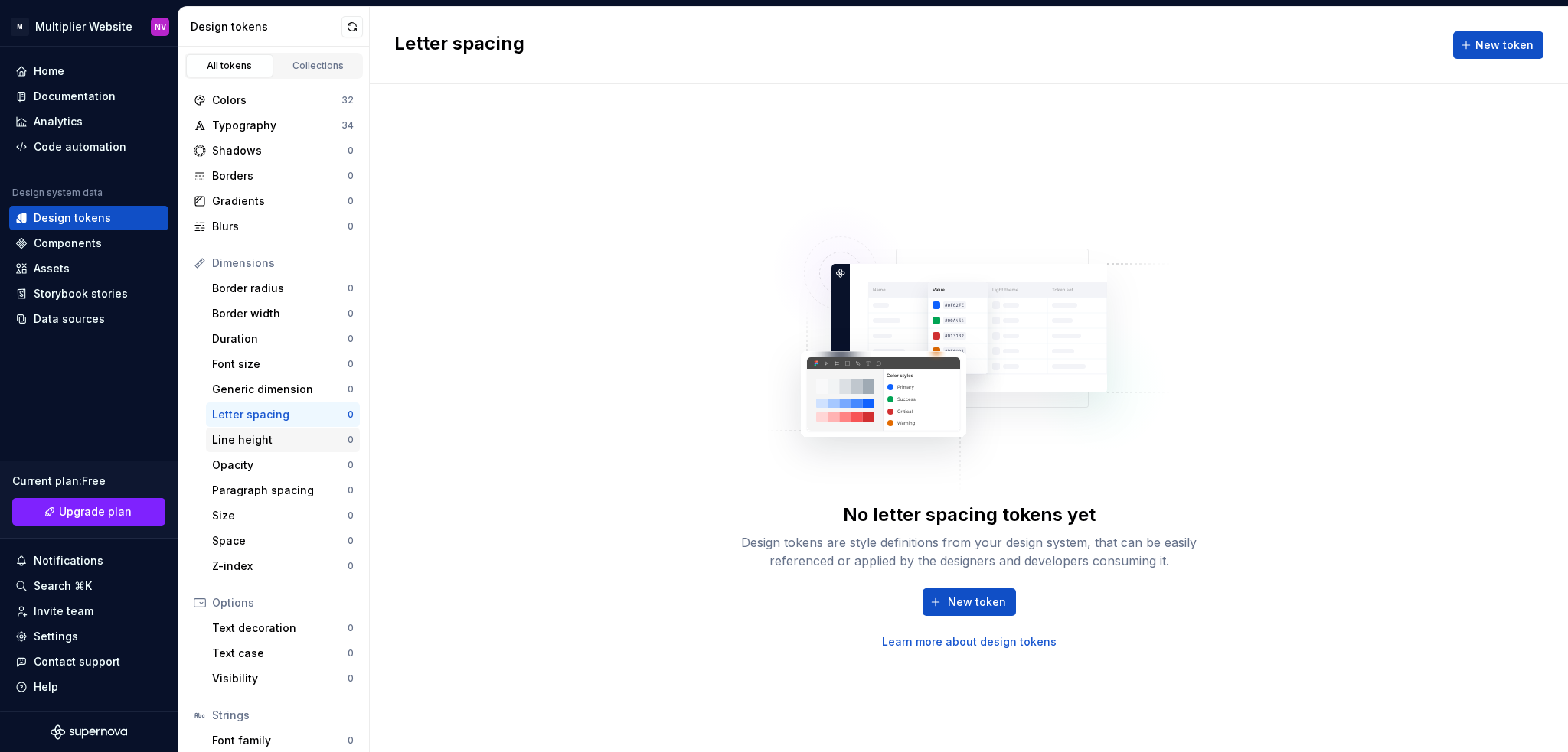
click at [247, 441] on div "Line height" at bounding box center [280, 440] width 135 height 15
click at [236, 472] on div "Opacity" at bounding box center [280, 465] width 135 height 15
click at [233, 489] on div "Paragraph spacing" at bounding box center [280, 490] width 135 height 15
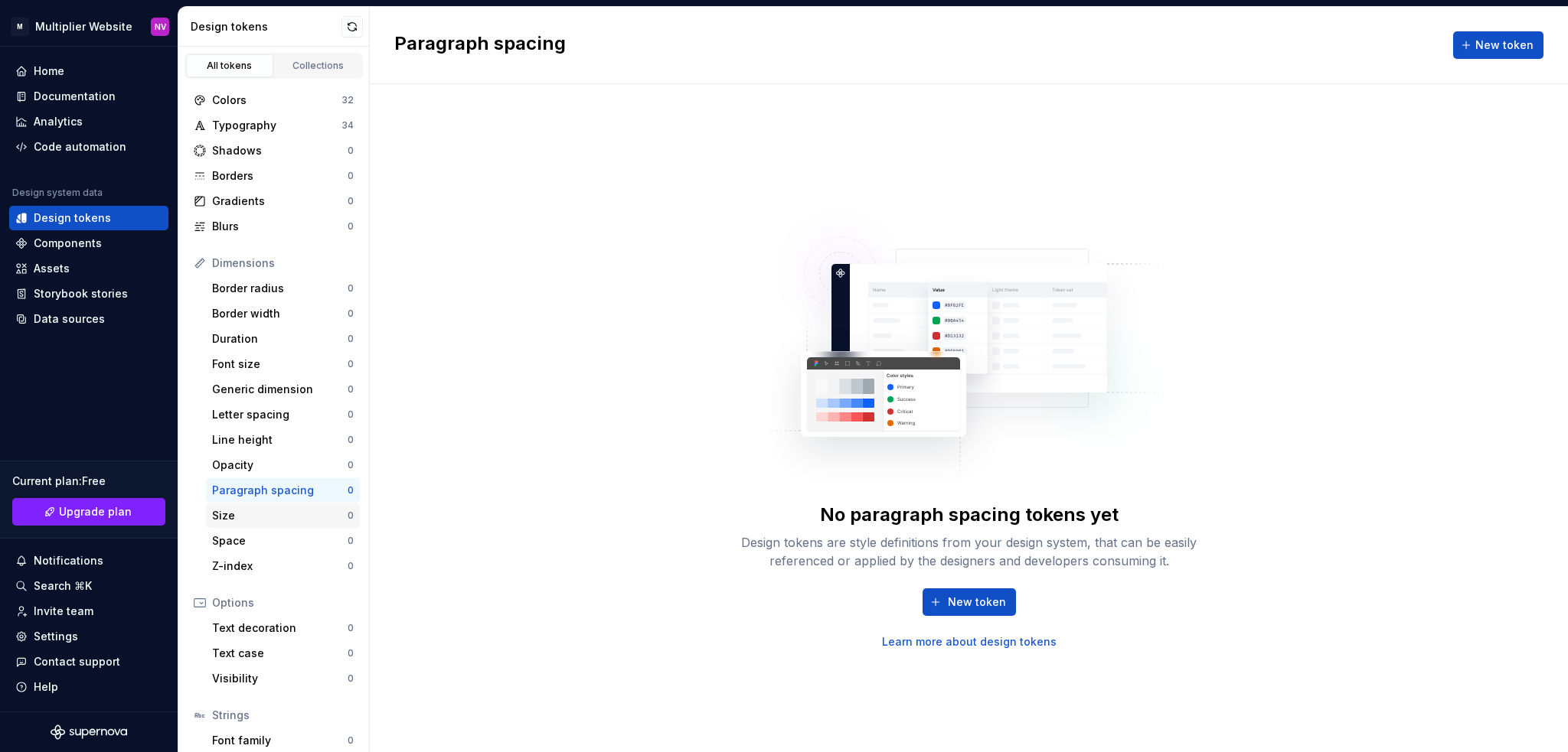
click at [222, 513] on div "Size" at bounding box center [280, 516] width 135 height 15
click at [230, 336] on div "Duration" at bounding box center [280, 339] width 135 height 15
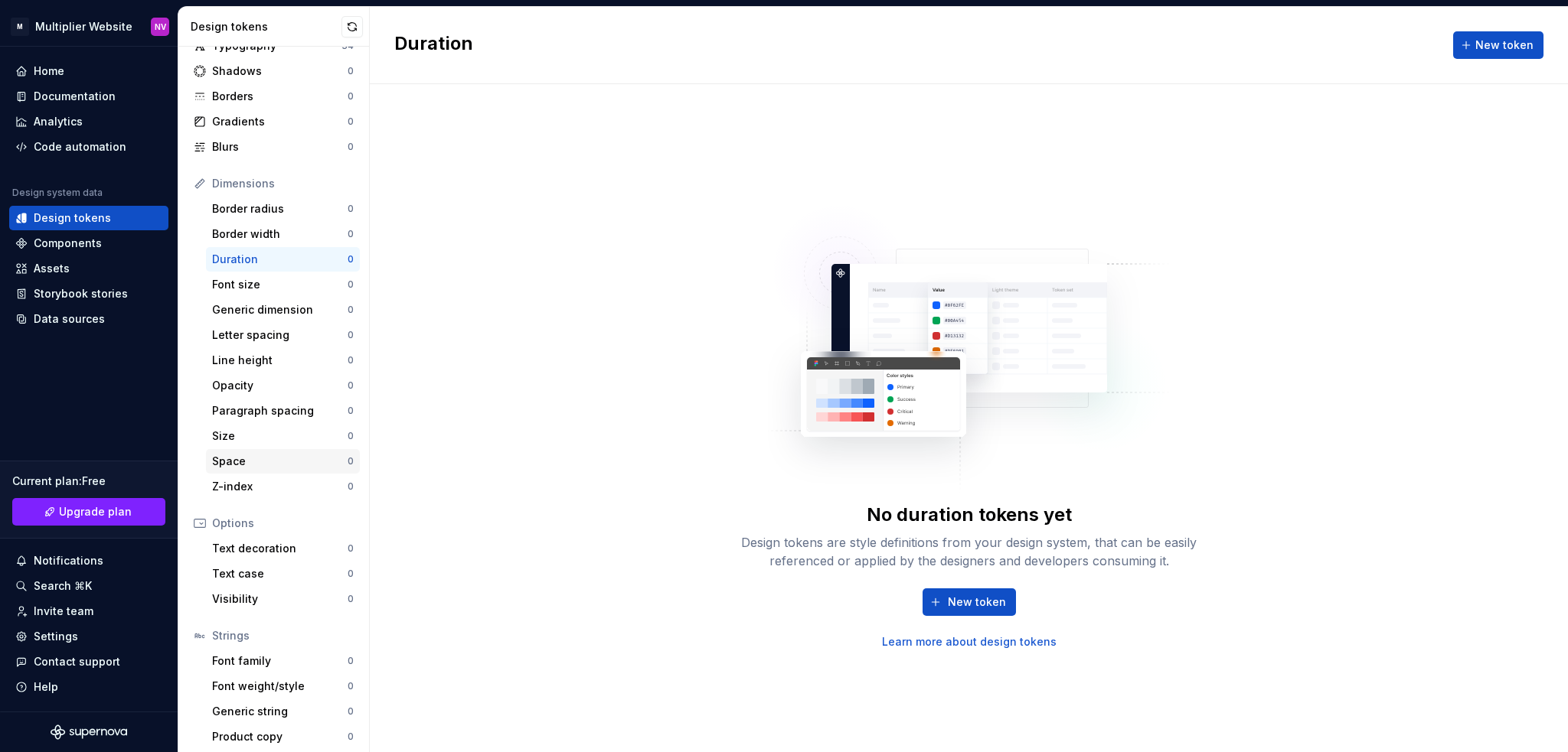
scroll to position [85, 0]
click at [251, 471] on div "Z-index 0" at bounding box center [283, 482] width 154 height 25
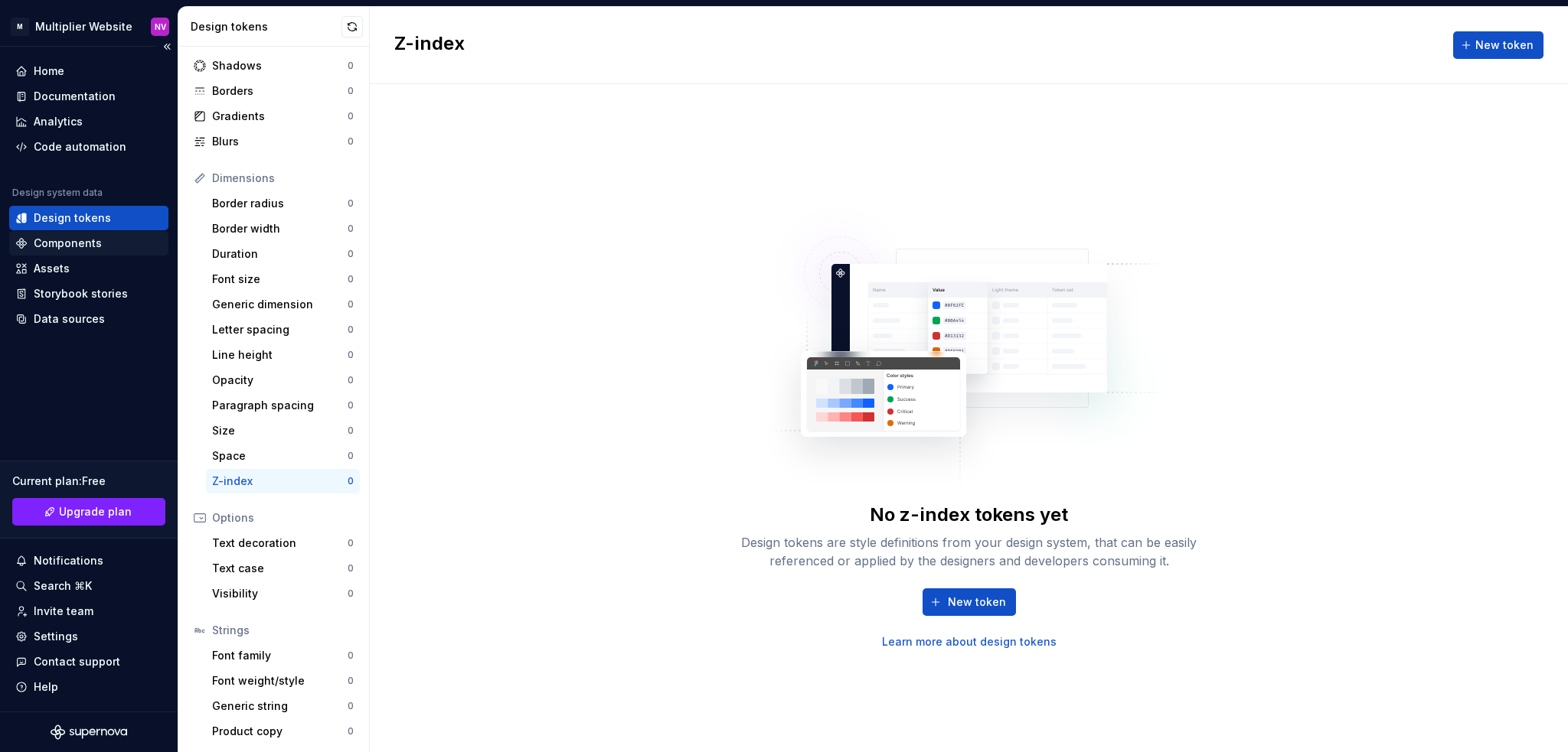
click at [62, 244] on div "Components" at bounding box center [68, 243] width 68 height 15
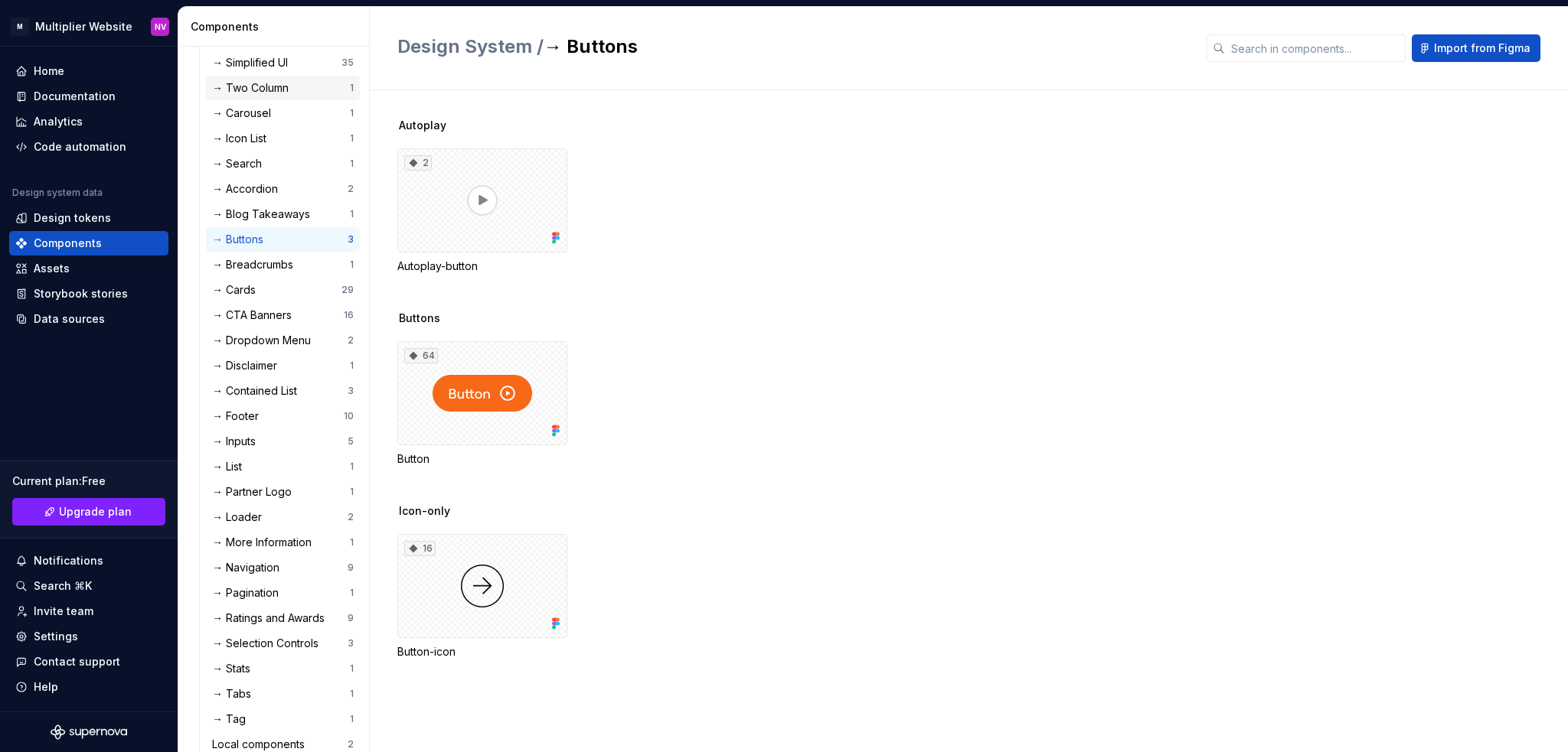
scroll to position [337, 0]
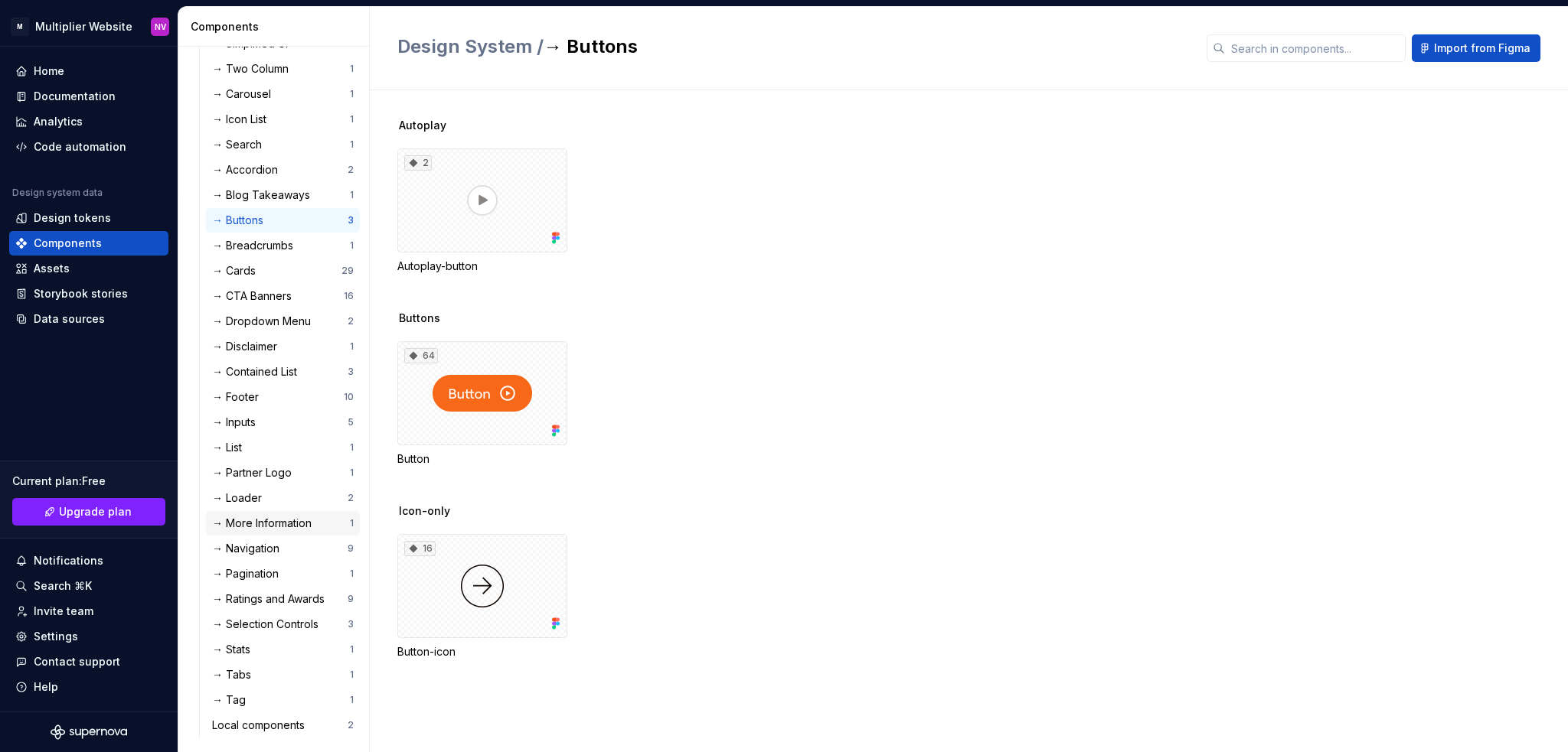
click at [268, 523] on div "→ More Information" at bounding box center [265, 523] width 105 height 15
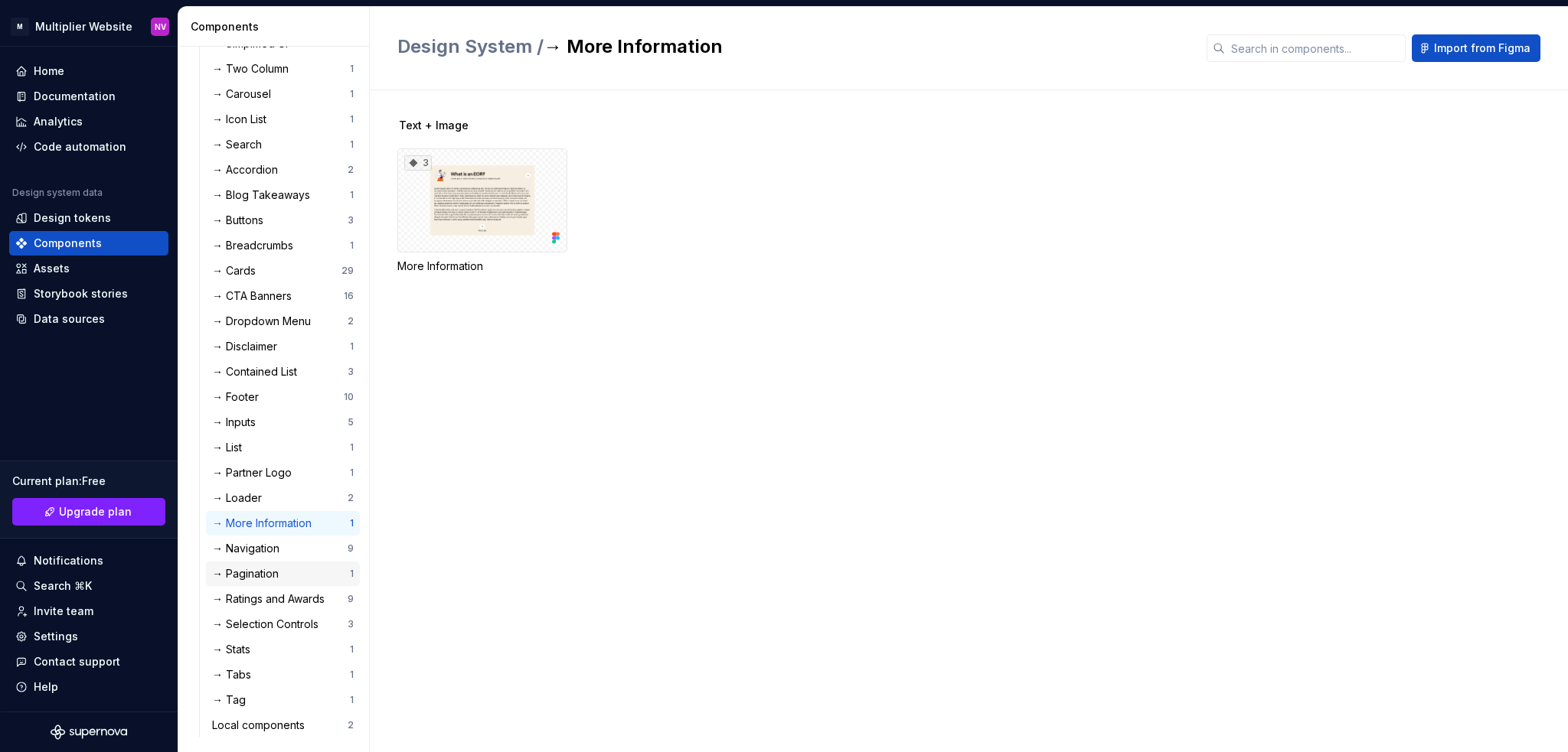
click at [271, 580] on div "→ Pagination" at bounding box center [249, 574] width 73 height 15
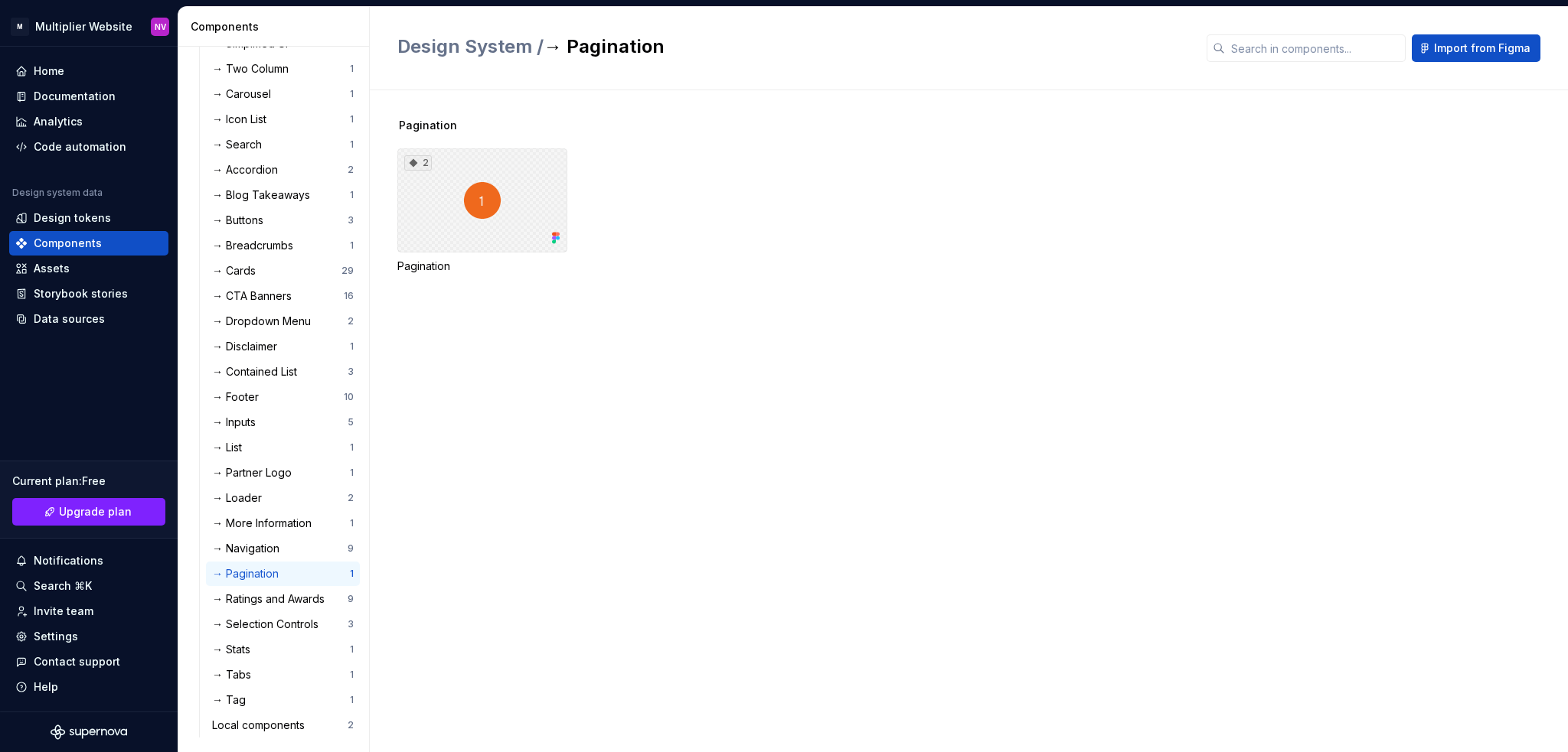
click at [447, 206] on div "2" at bounding box center [482, 201] width 170 height 104
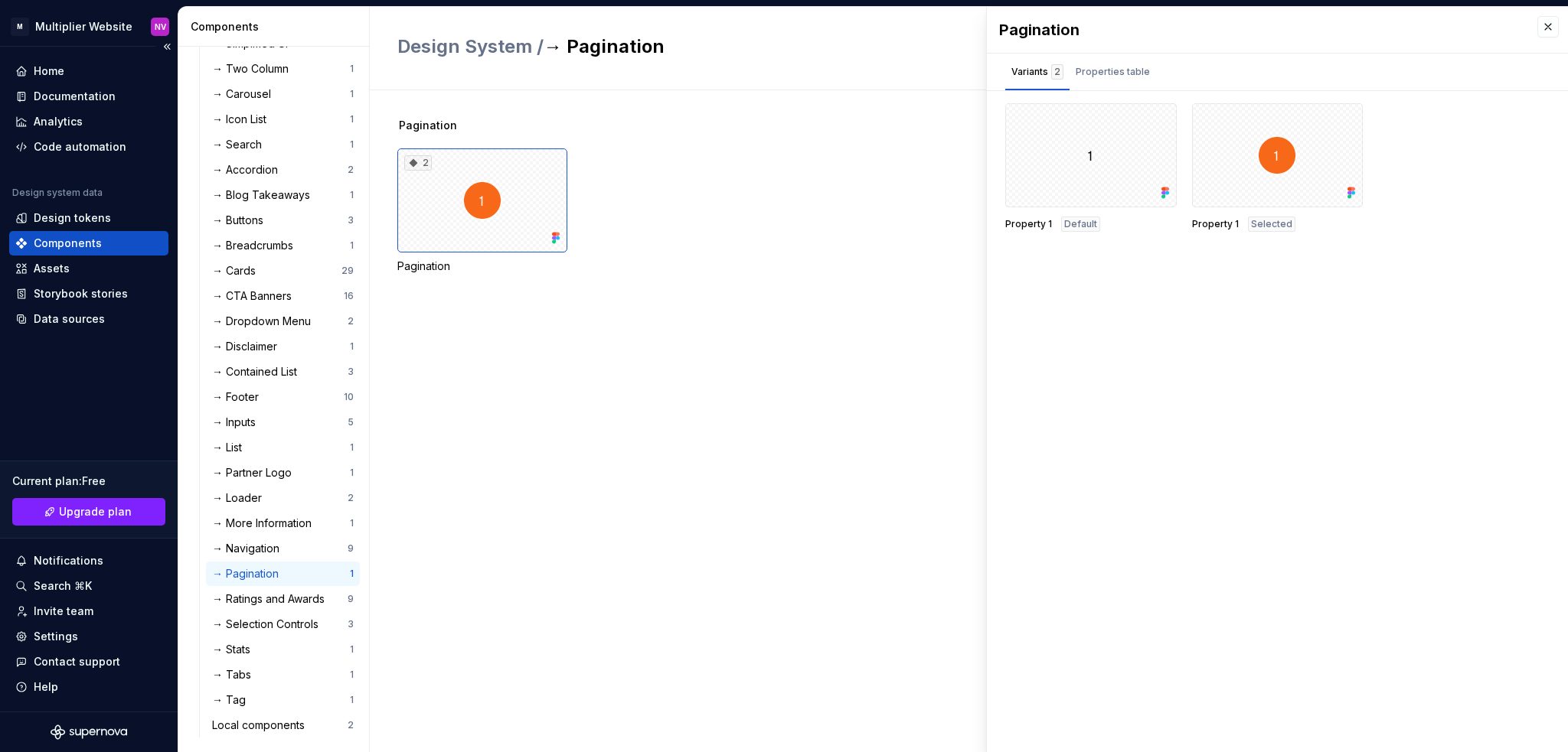
click at [59, 56] on div "Home Documentation Analytics Code automation Design system data Design tokens C…" at bounding box center [89, 379] width 178 height 665
click at [55, 70] on div "Home" at bounding box center [49, 71] width 31 height 15
